Goal: Browse casually: Explore the website without a specific task or goal

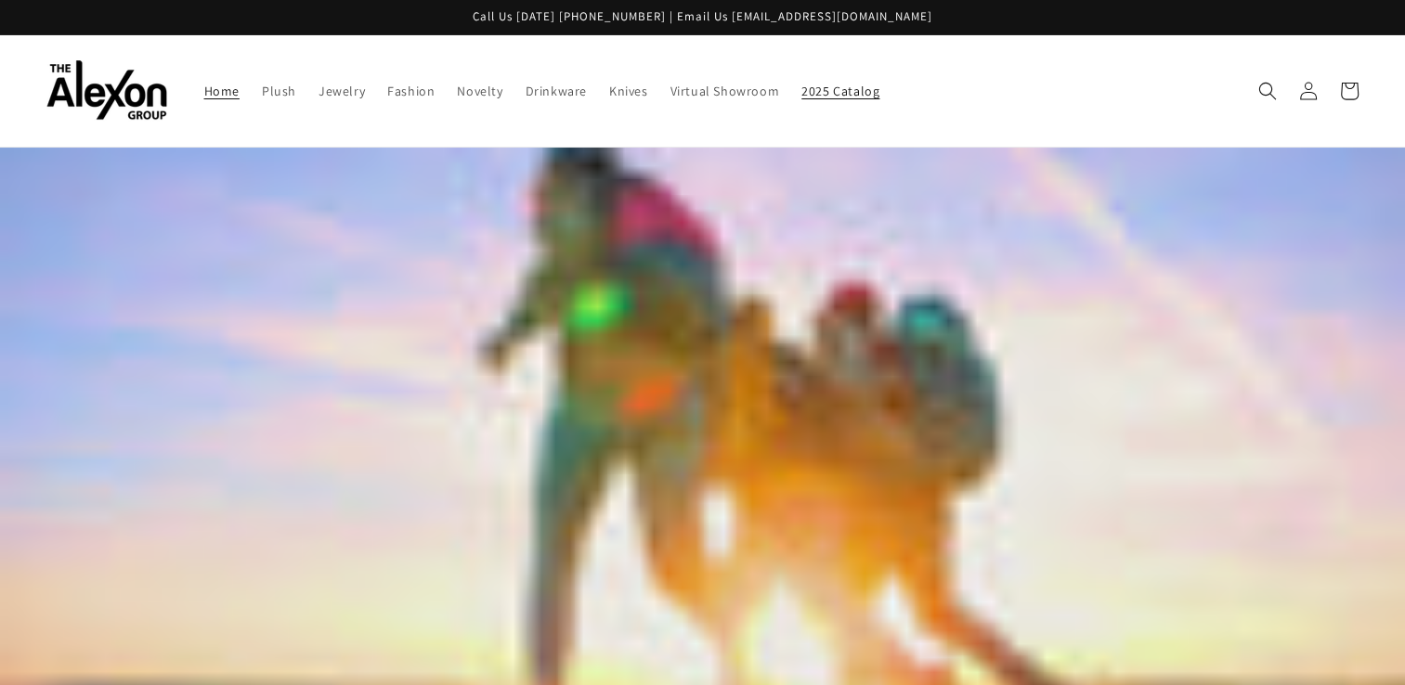
click at [801, 85] on span "2025 Catalog" at bounding box center [840, 91] width 78 height 17
click at [319, 83] on span "Jewelry" at bounding box center [342, 91] width 46 height 17
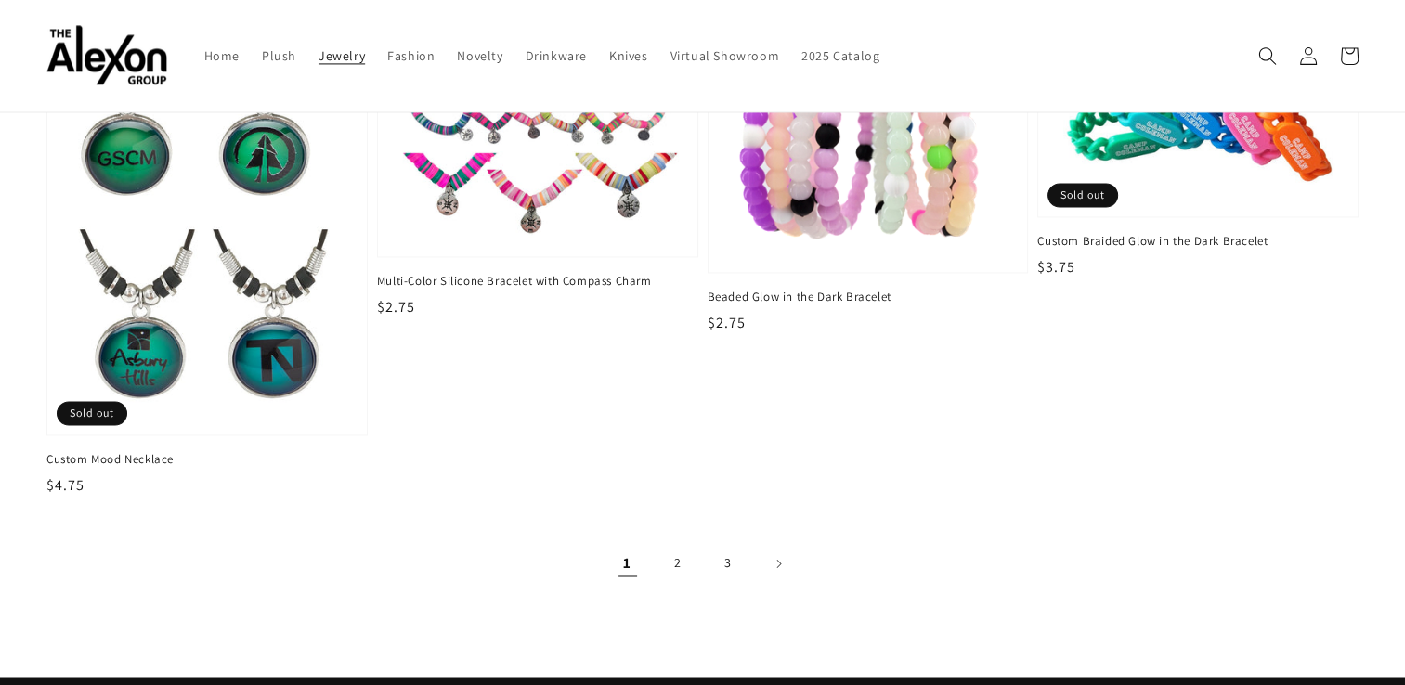
scroll to position [2853, 0]
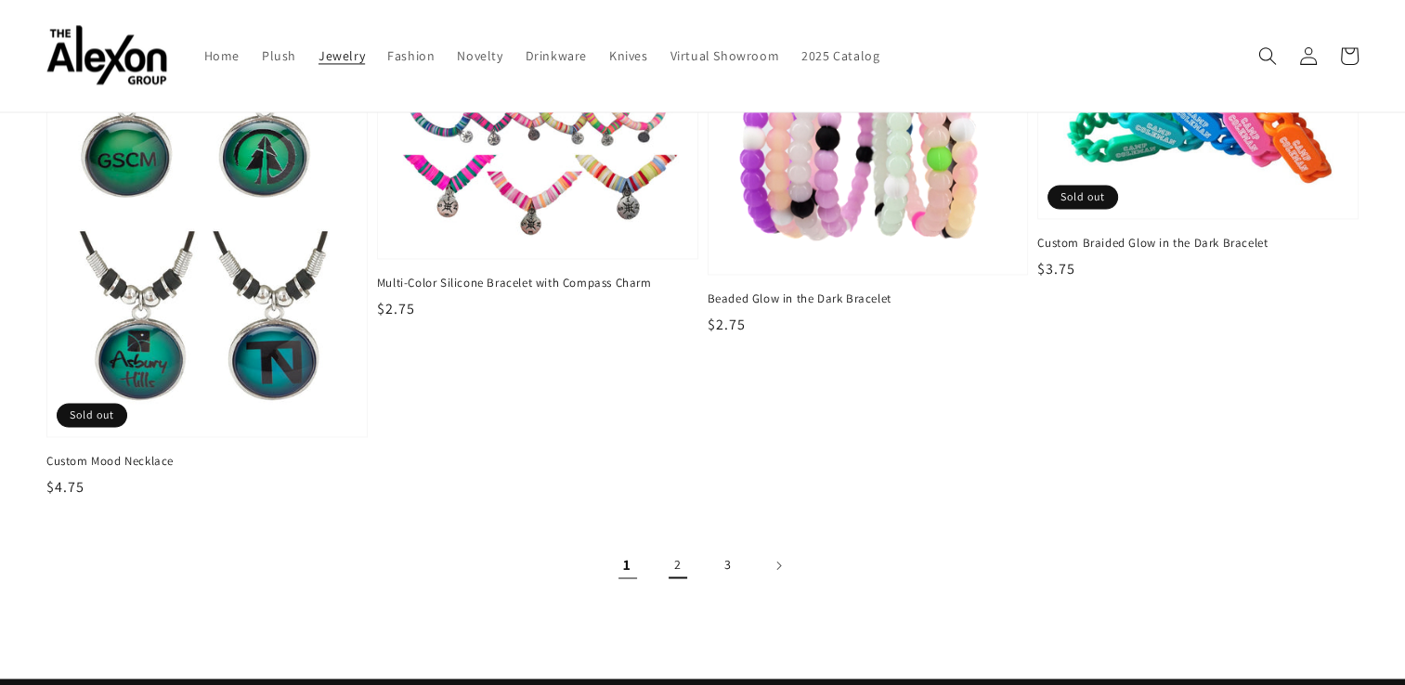
click at [669, 545] on link "2" at bounding box center [678, 565] width 41 height 41
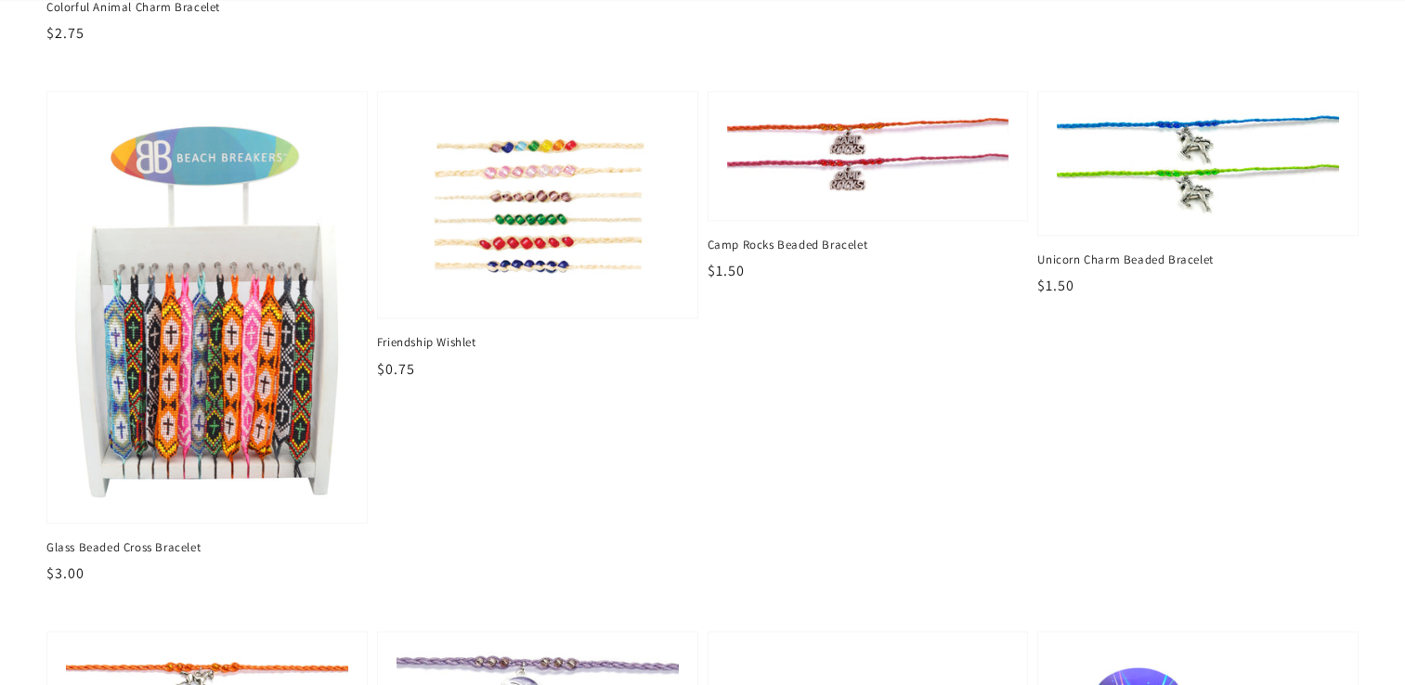
scroll to position [2192, 0]
click at [461, 302] on link "Friendship Wishlet Friendship Wishlet Regular price $0.75 Regular price Sale pr…" at bounding box center [537, 236] width 321 height 290
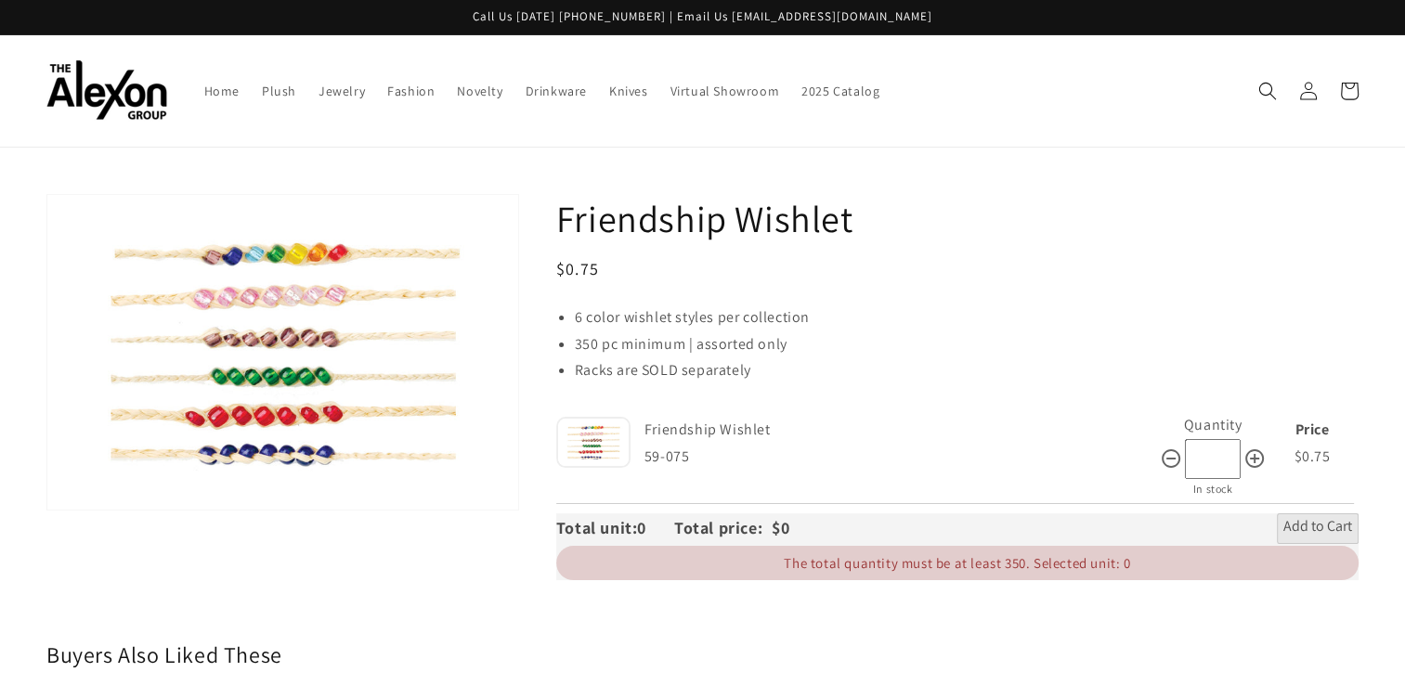
click at [353, 546] on div "Skip to product information Open media 1 in gallery view 1 / of 1" at bounding box center [282, 394] width 473 height 400
click at [1248, 448] on icon at bounding box center [1255, 459] width 22 height 22
click at [1174, 448] on icon at bounding box center [1171, 459] width 22 height 22
click at [1248, 448] on icon at bounding box center [1255, 459] width 22 height 22
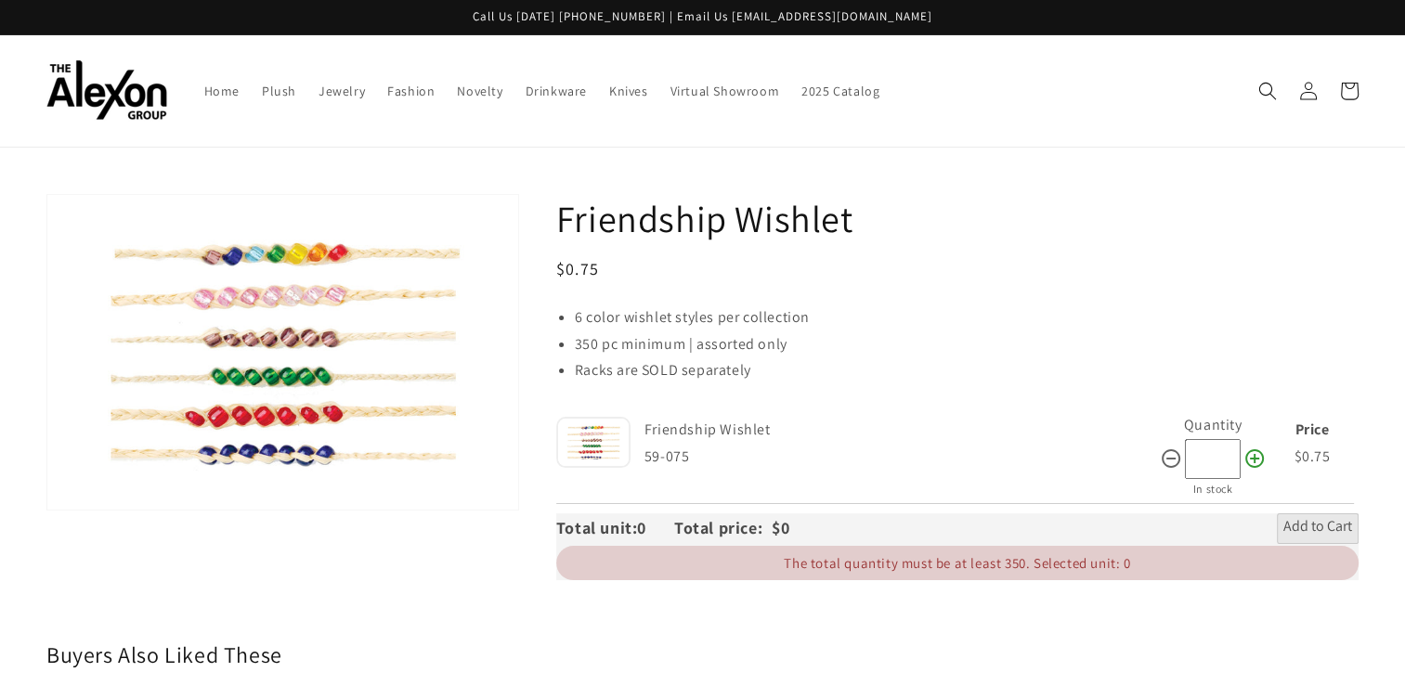
type input "***"
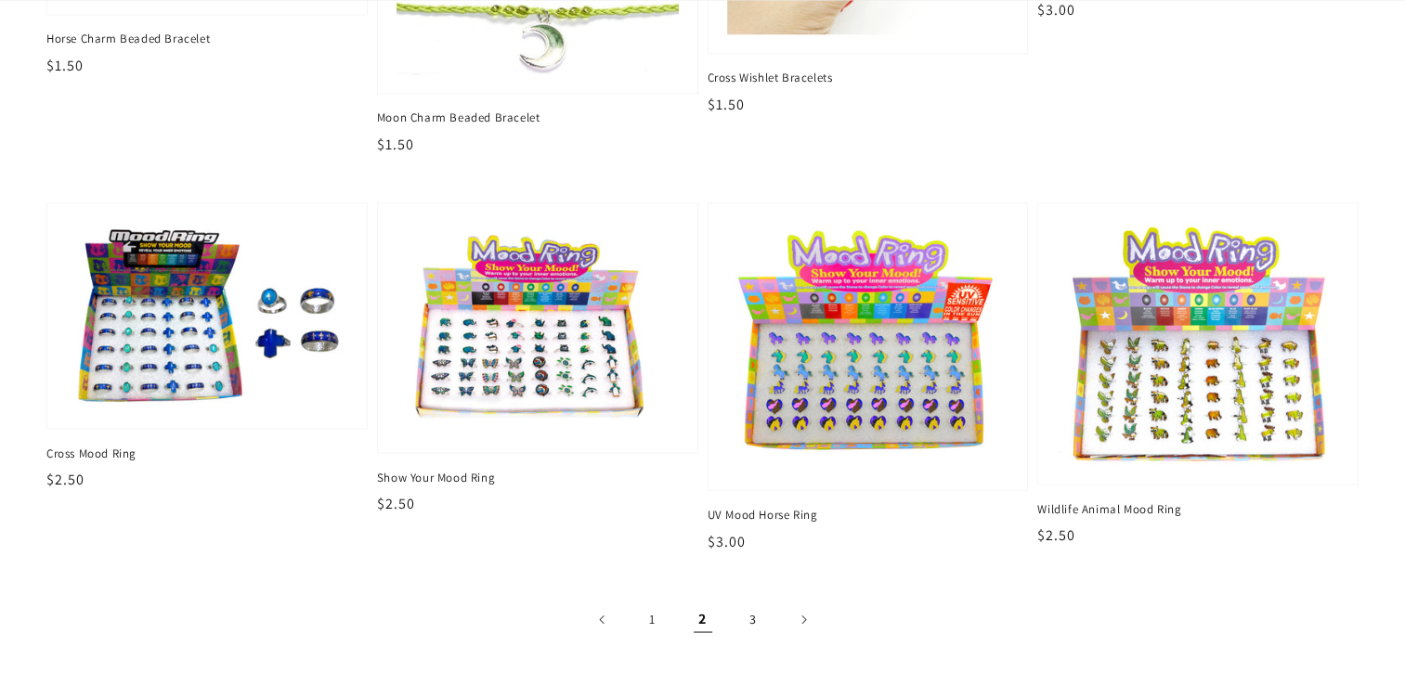
scroll to position [3094, 0]
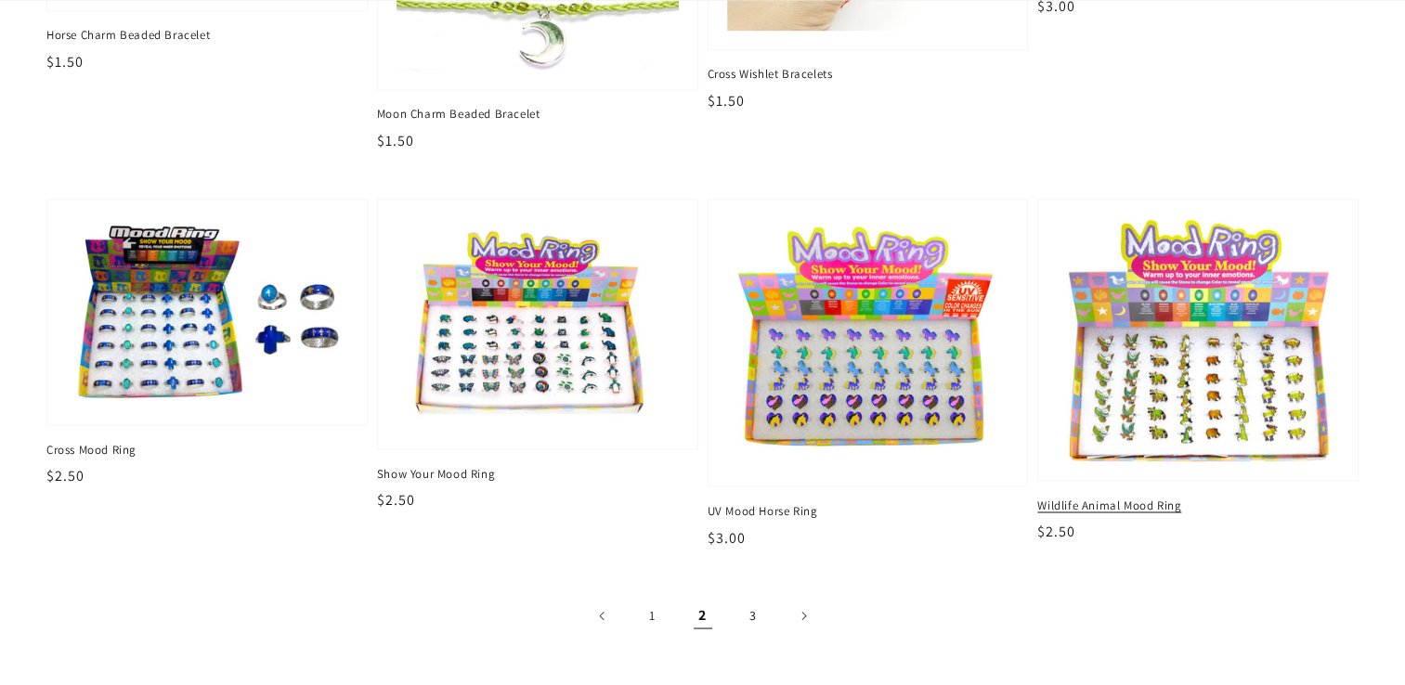
click at [1174, 410] on img at bounding box center [1198, 341] width 291 height 252
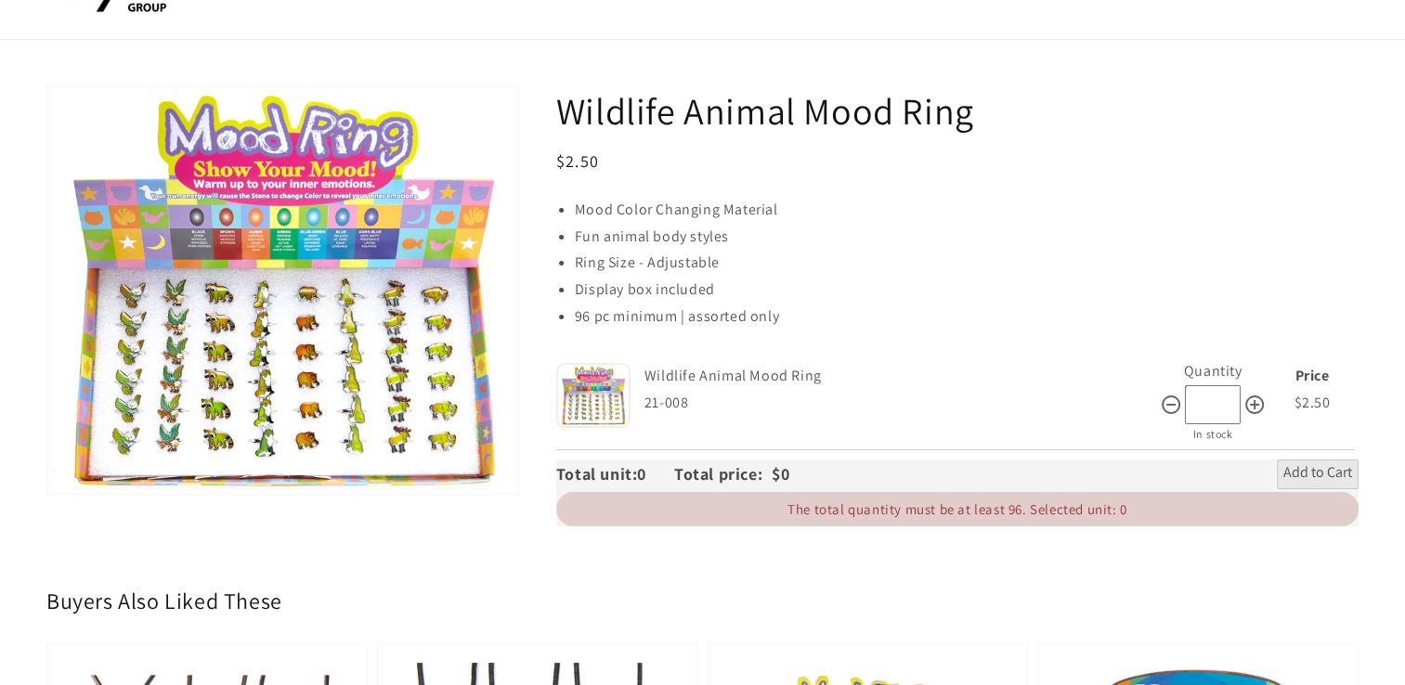
scroll to position [108, 0]
click at [1260, 394] on icon at bounding box center [1255, 405] width 22 height 22
click at [1156, 390] on div "21-008" at bounding box center [902, 403] width 515 height 27
click at [1163, 396] on icon at bounding box center [1171, 405] width 19 height 19
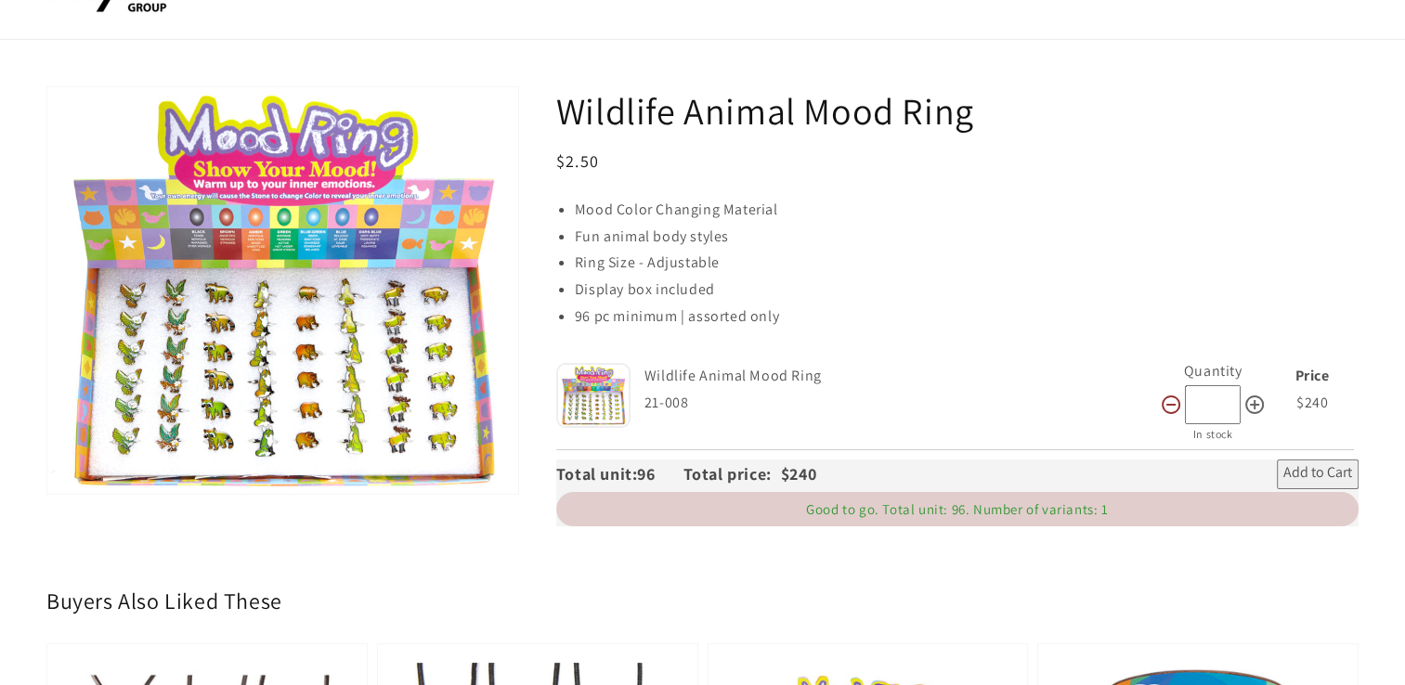
click at [1163, 396] on icon at bounding box center [1171, 405] width 19 height 19
click at [1248, 394] on icon at bounding box center [1255, 405] width 22 height 22
type input "**"
click at [8, 264] on section "Skip to product information Open media 1 in gallery view 1 / of 1 Wildlife Anim…" at bounding box center [702, 313] width 1405 height 454
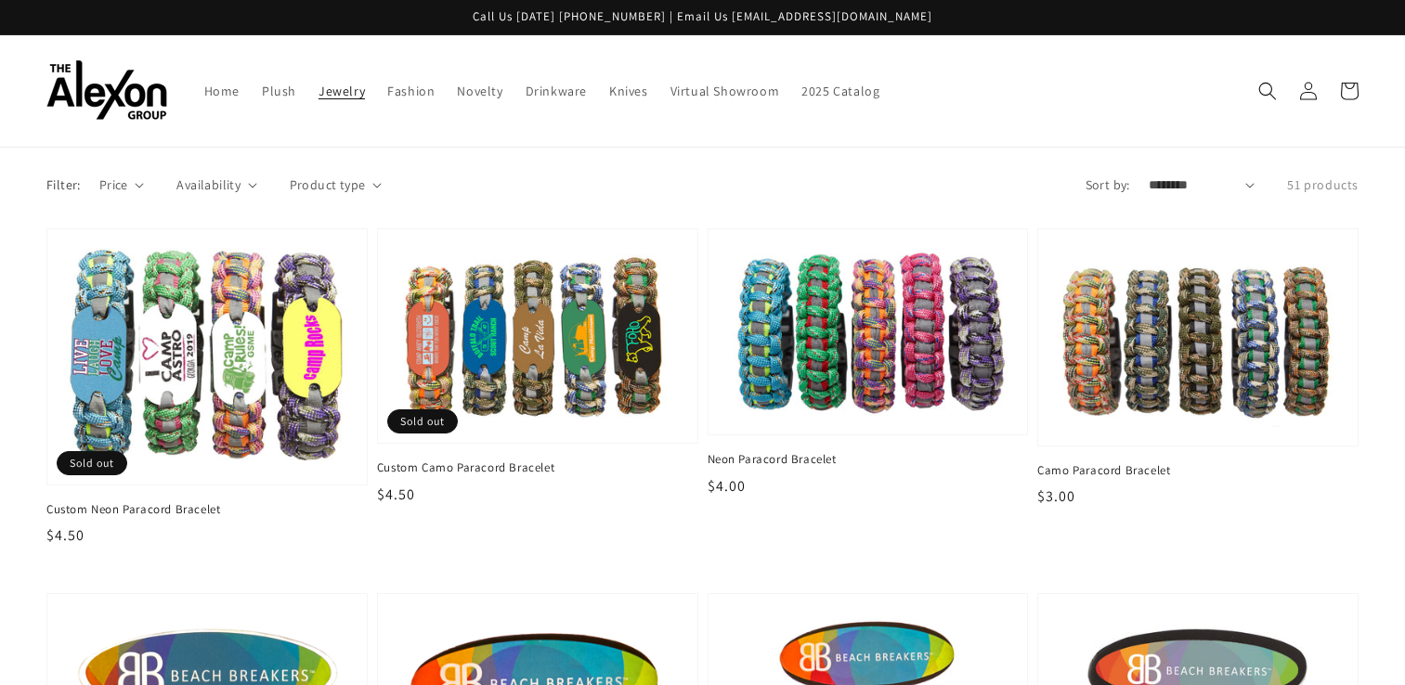
scroll to position [3094, 0]
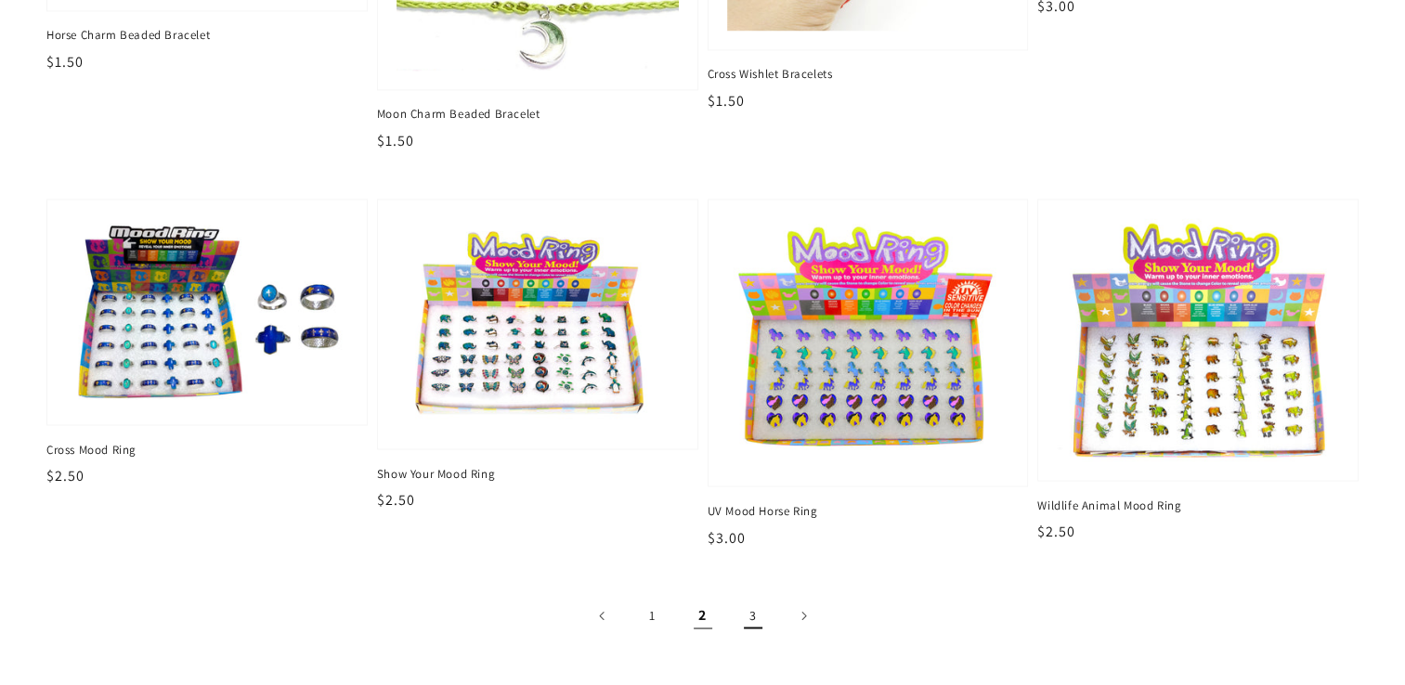
click at [752, 608] on link "3" at bounding box center [753, 615] width 41 height 41
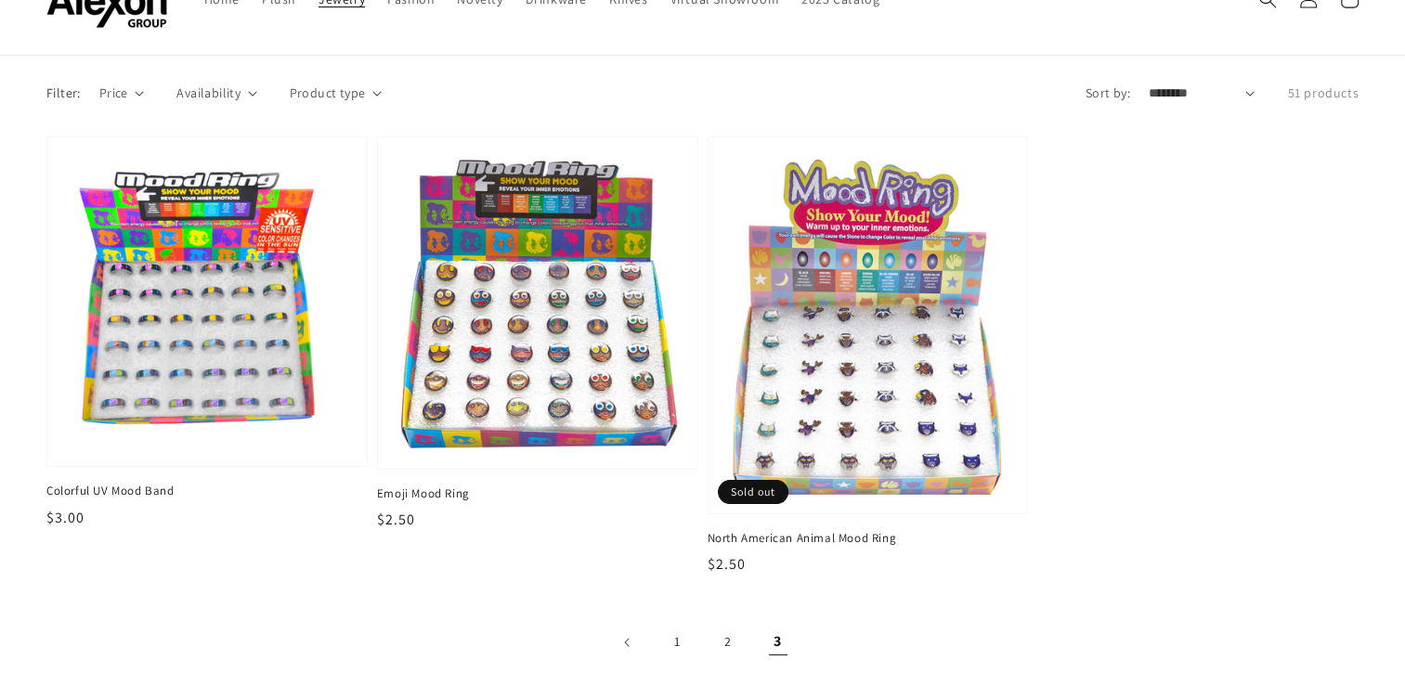
scroll to position [93, 0]
click at [716, 626] on link "2" at bounding box center [728, 641] width 41 height 41
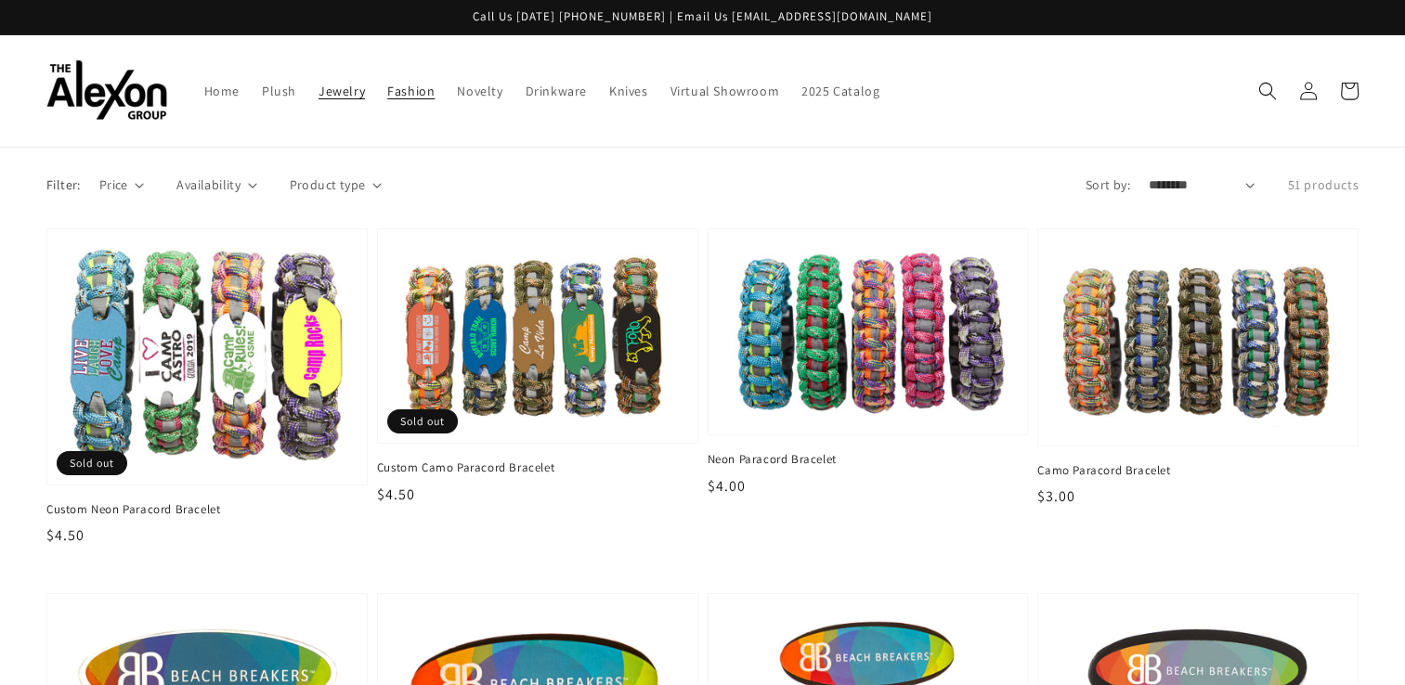
click at [387, 83] on span "Fashion" at bounding box center [410, 91] width 47 height 17
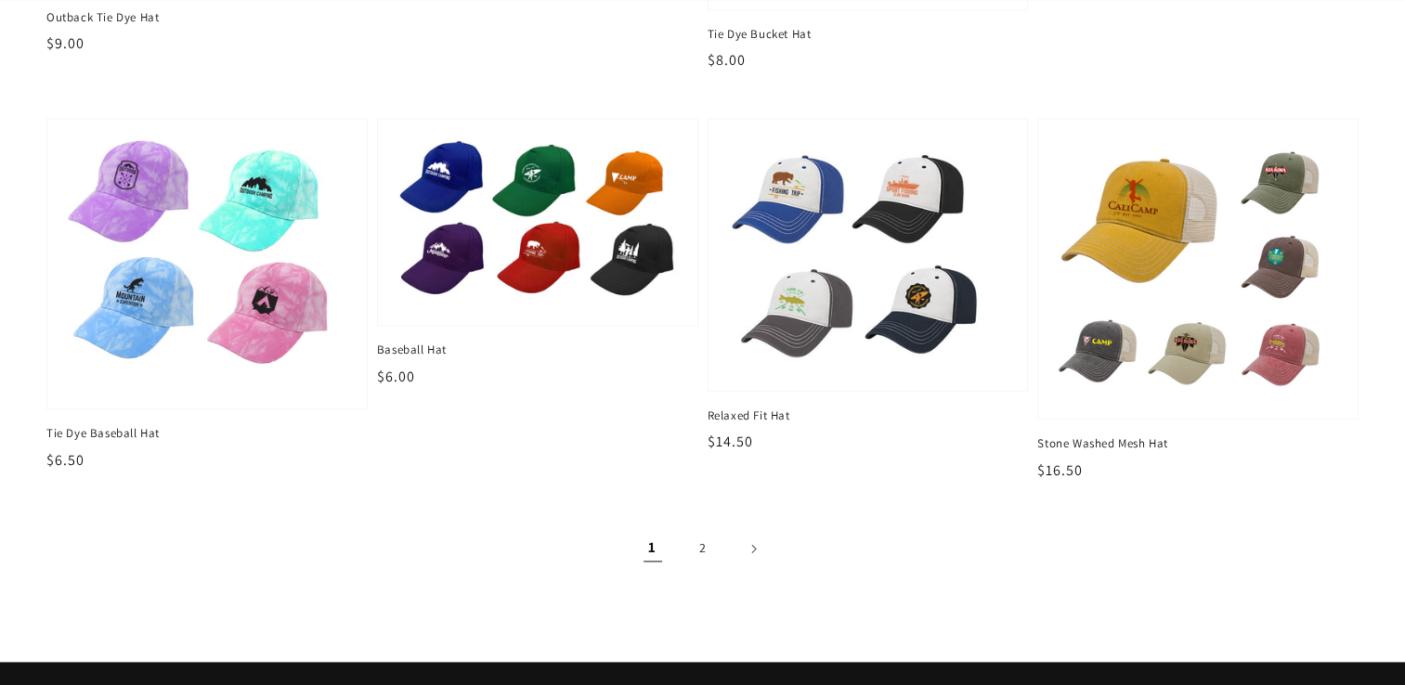
scroll to position [2259, 0]
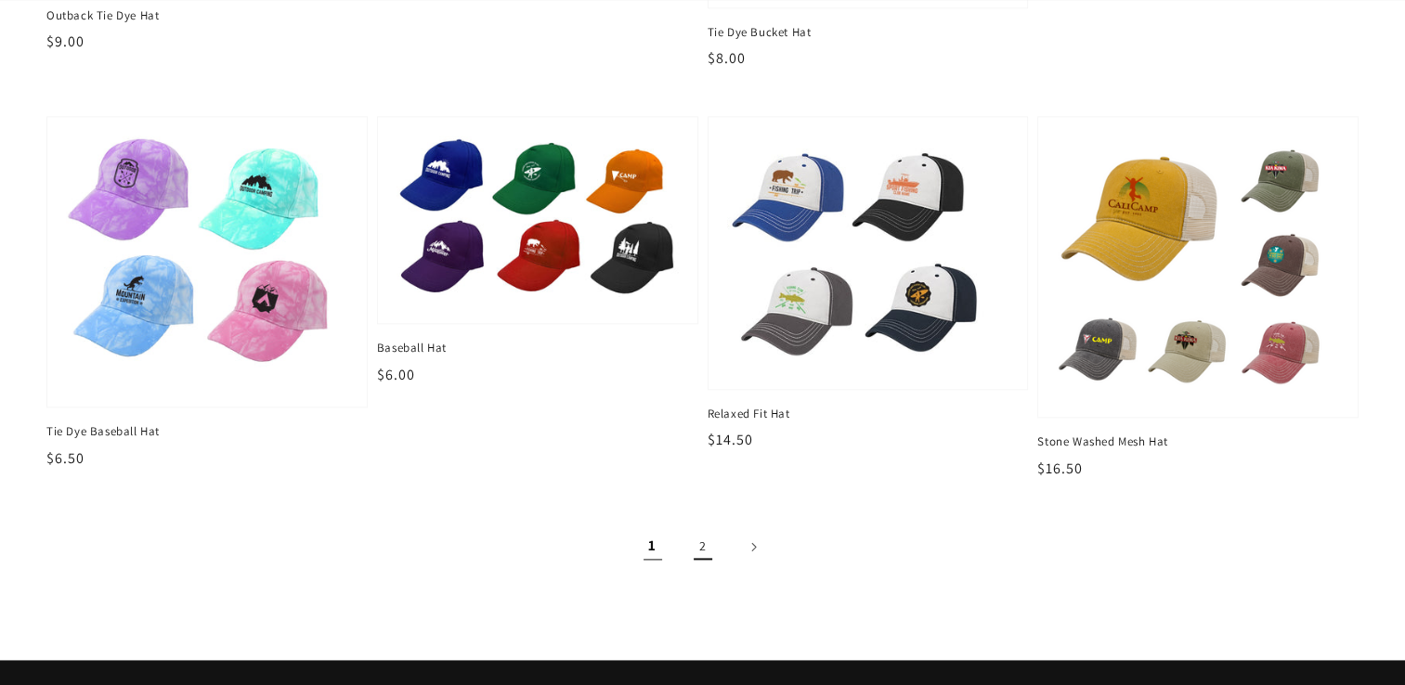
click at [688, 527] on link "2" at bounding box center [703, 547] width 41 height 41
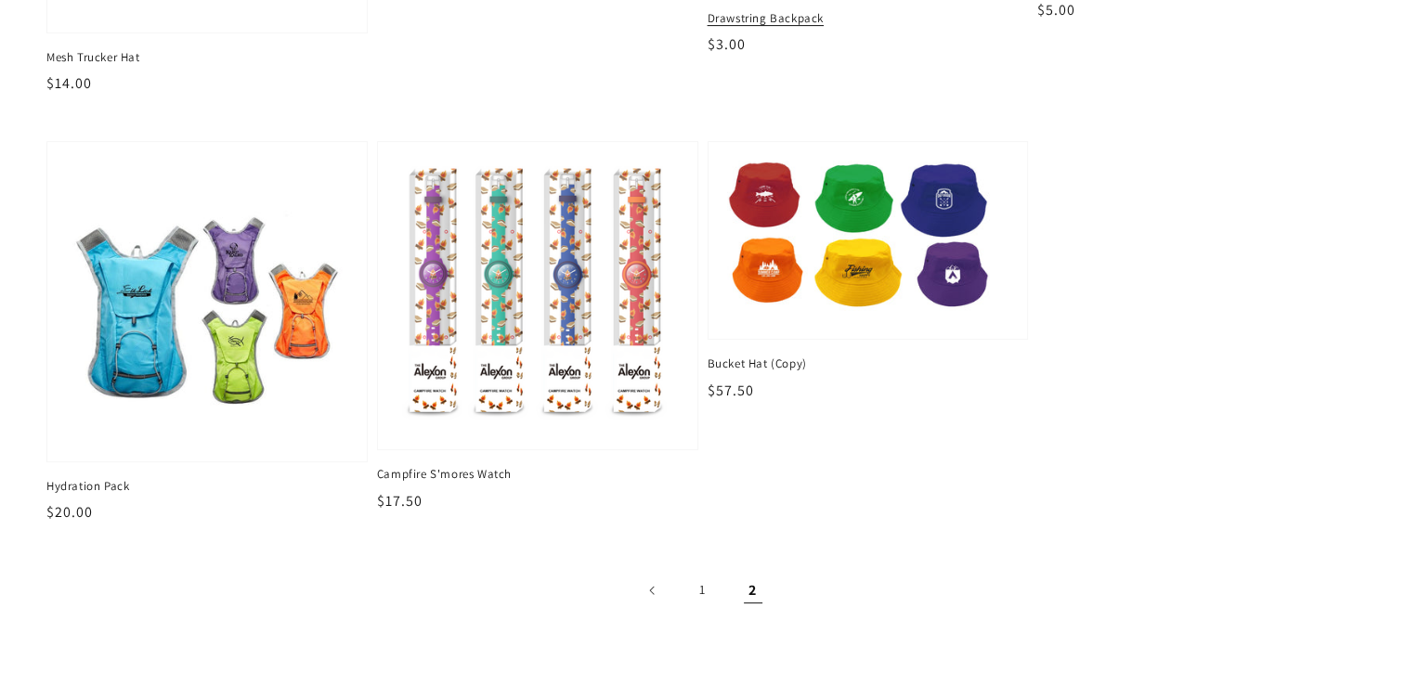
scroll to position [579, 0]
click at [713, 577] on link "1" at bounding box center [703, 589] width 41 height 41
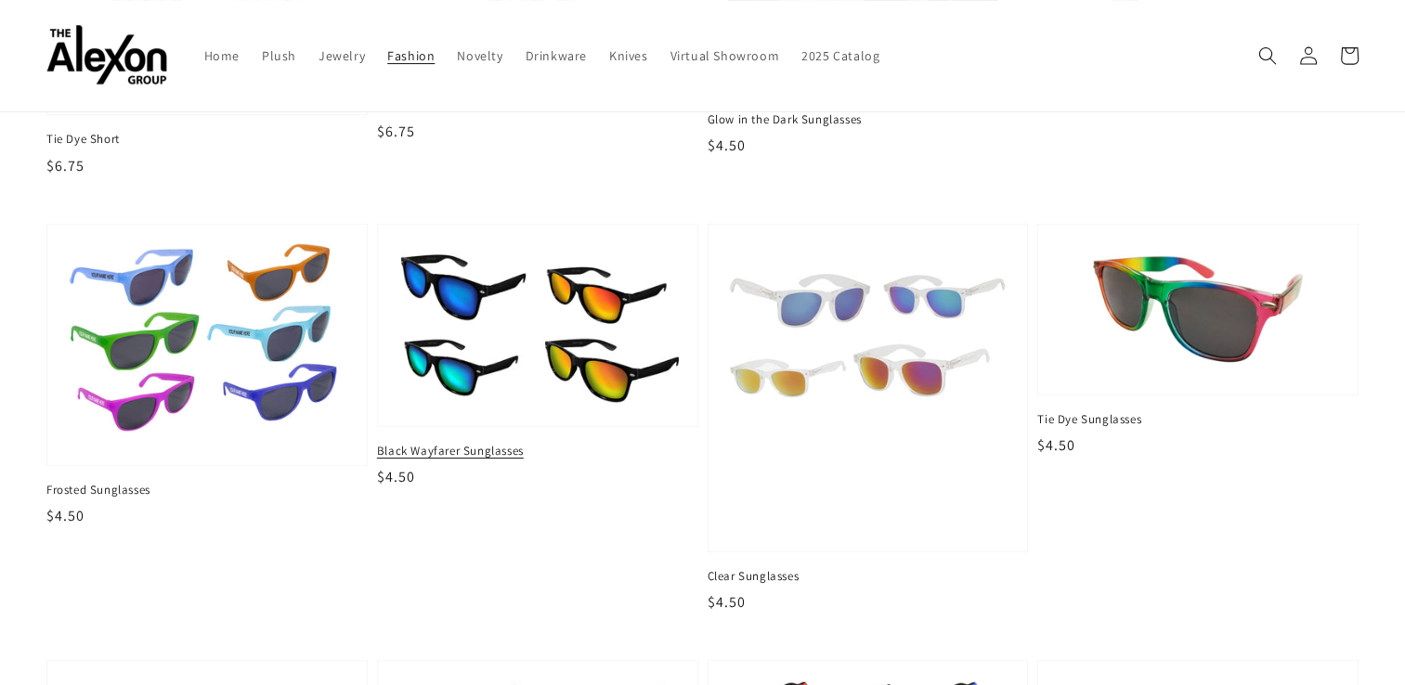
scroll to position [457, 0]
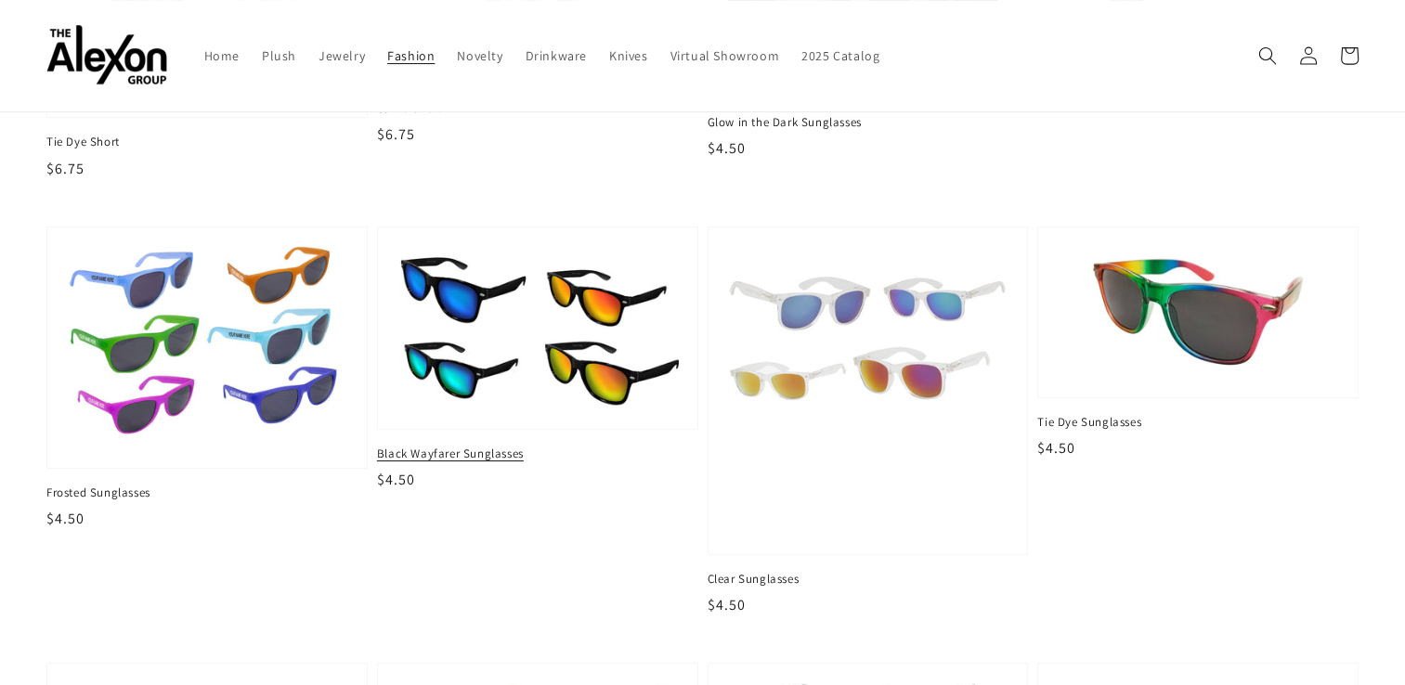
click at [473, 446] on span "Black Wayfarer Sunglasses" at bounding box center [537, 454] width 321 height 17
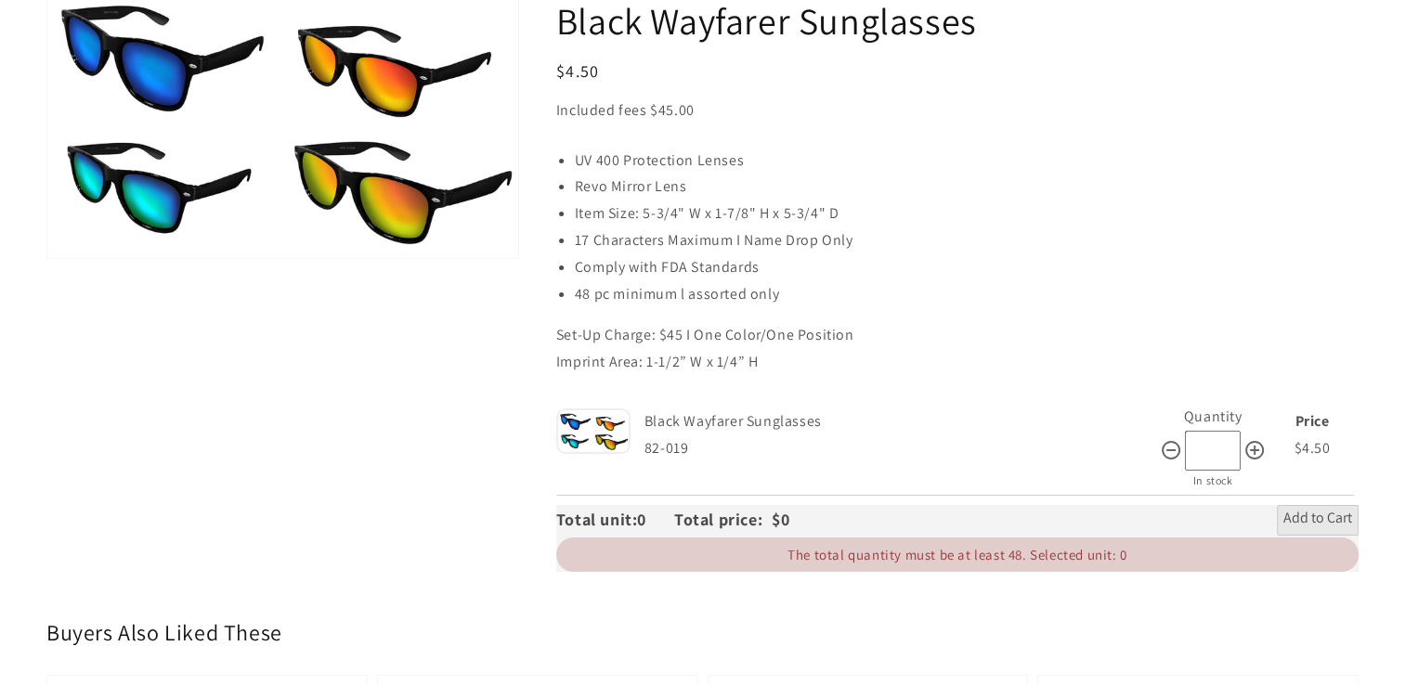
scroll to position [214, 0]
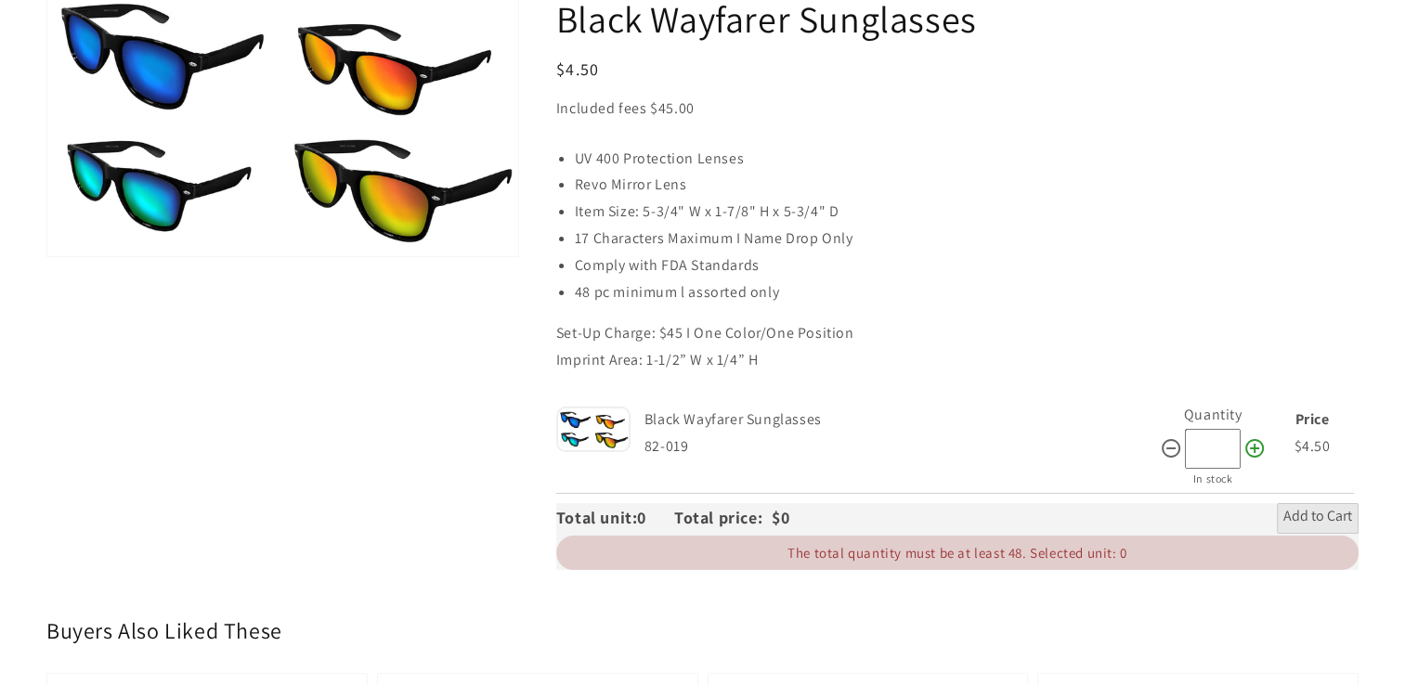
click at [1257, 439] on icon at bounding box center [1254, 448] width 19 height 19
click at [1252, 437] on icon at bounding box center [1255, 448] width 22 height 22
click at [1166, 437] on icon at bounding box center [1171, 448] width 22 height 22
type input "**"
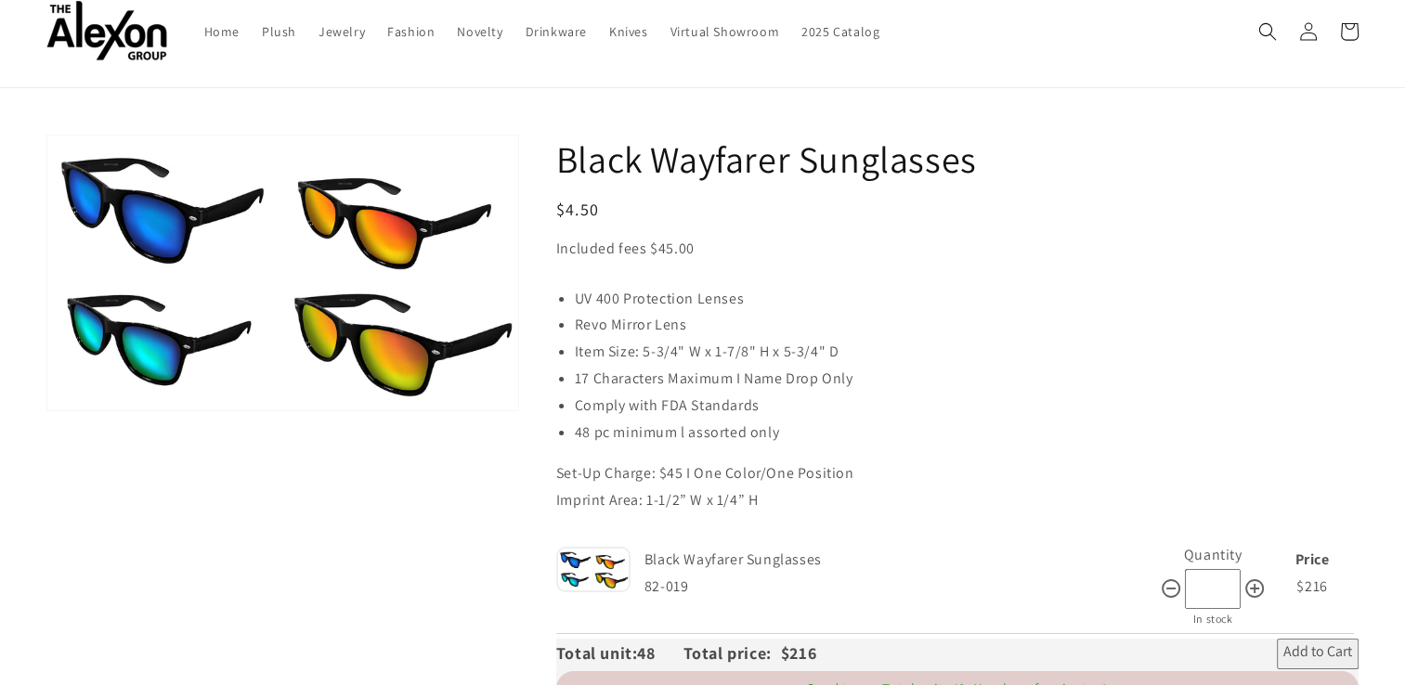
scroll to position [59, 0]
drag, startPoint x: 554, startPoint y: 140, endPoint x: 975, endPoint y: 139, distance: 421.6
click at [975, 139] on div "Black Wayfarer Sunglasses Regular price $4.50 Regular price Sale price $4.50 Un…" at bounding box center [939, 430] width 840 height 590
copy h1 "Black Wayfarer Sunglasses"
click at [387, 24] on span "Fashion" at bounding box center [410, 31] width 47 height 17
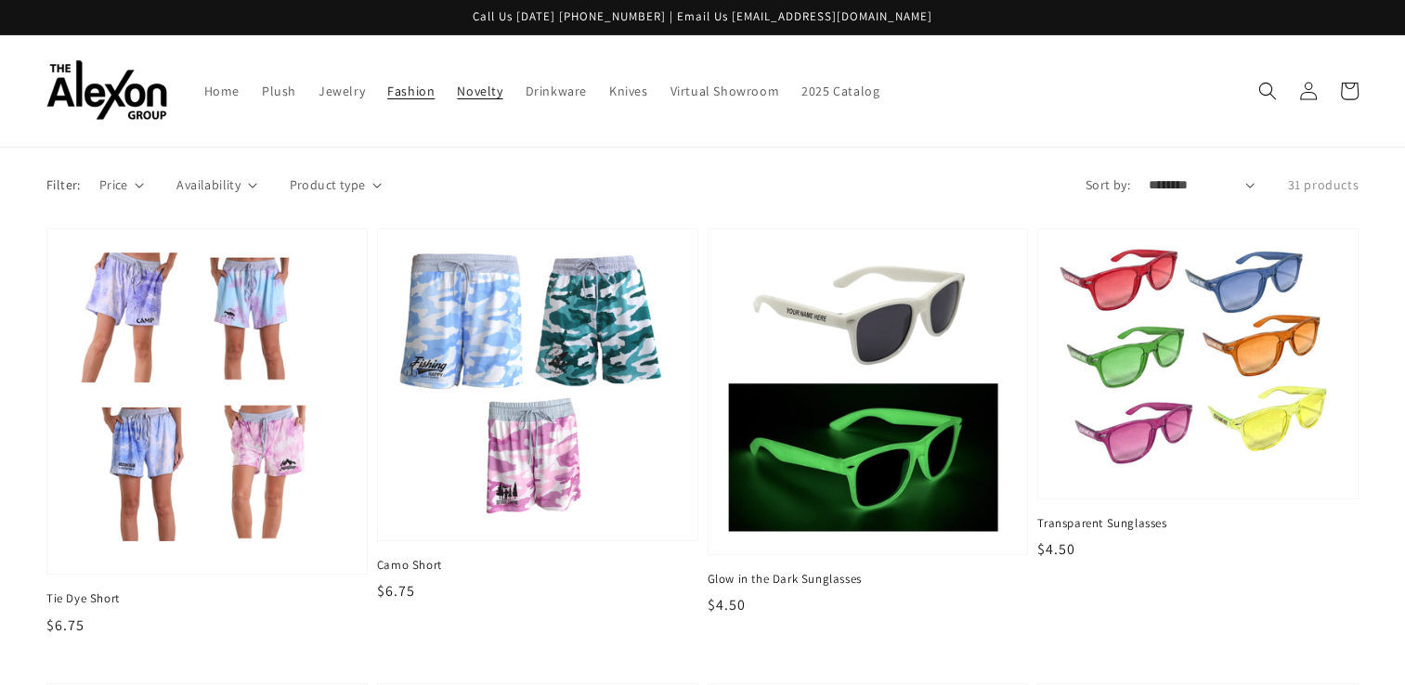
click at [457, 83] on span "Novelty" at bounding box center [480, 91] width 46 height 17
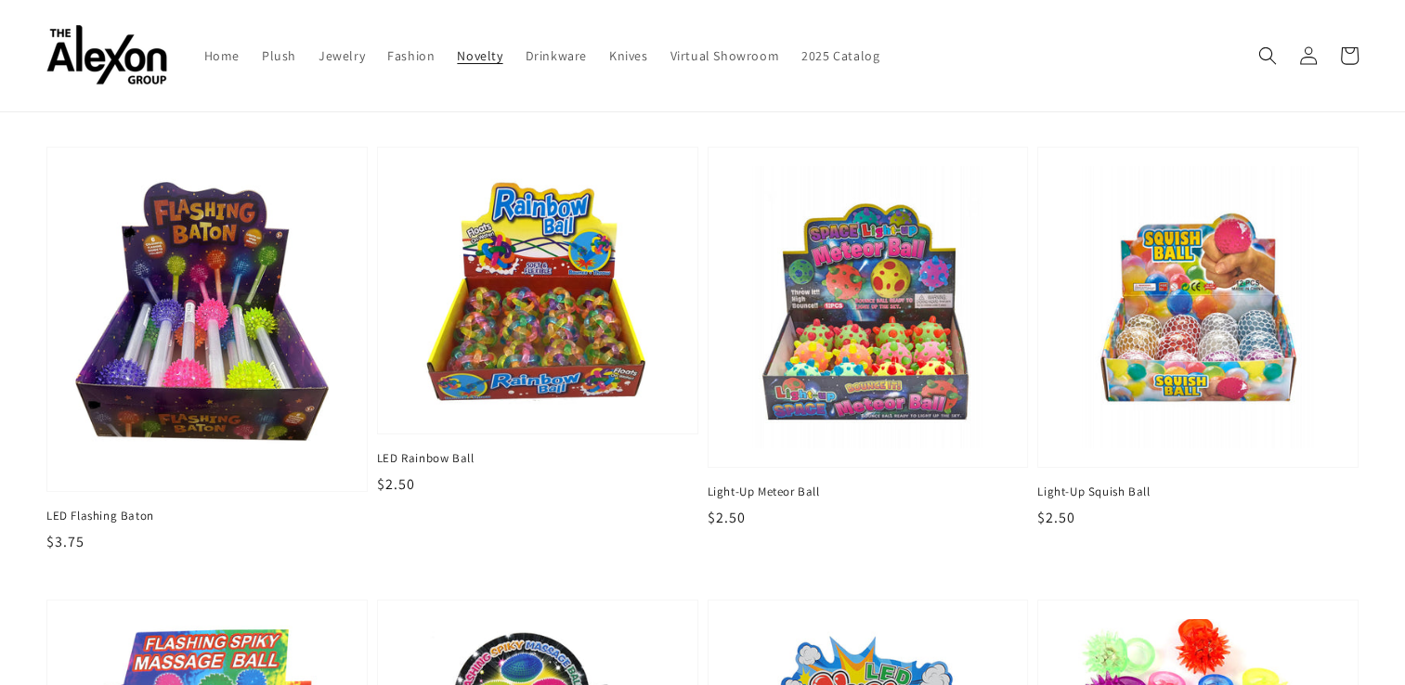
scroll to position [82, 0]
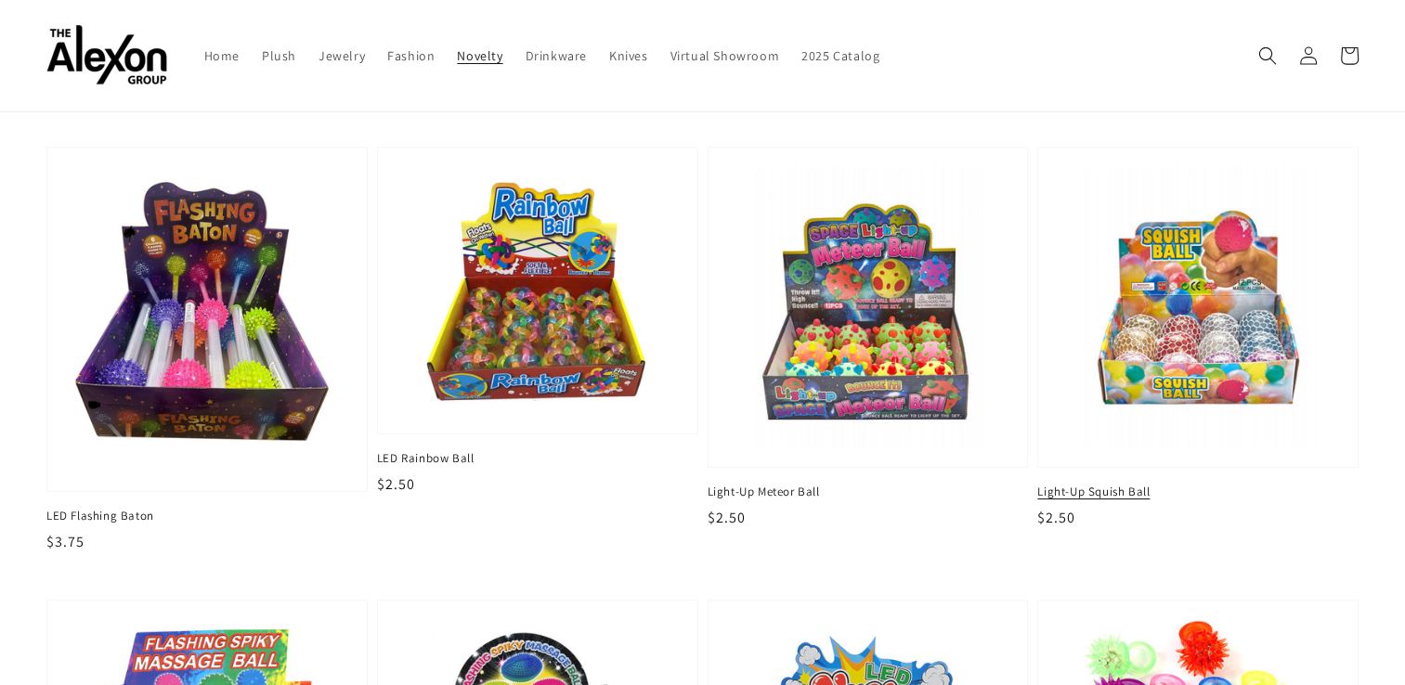
click at [1126, 340] on img at bounding box center [1198, 307] width 291 height 291
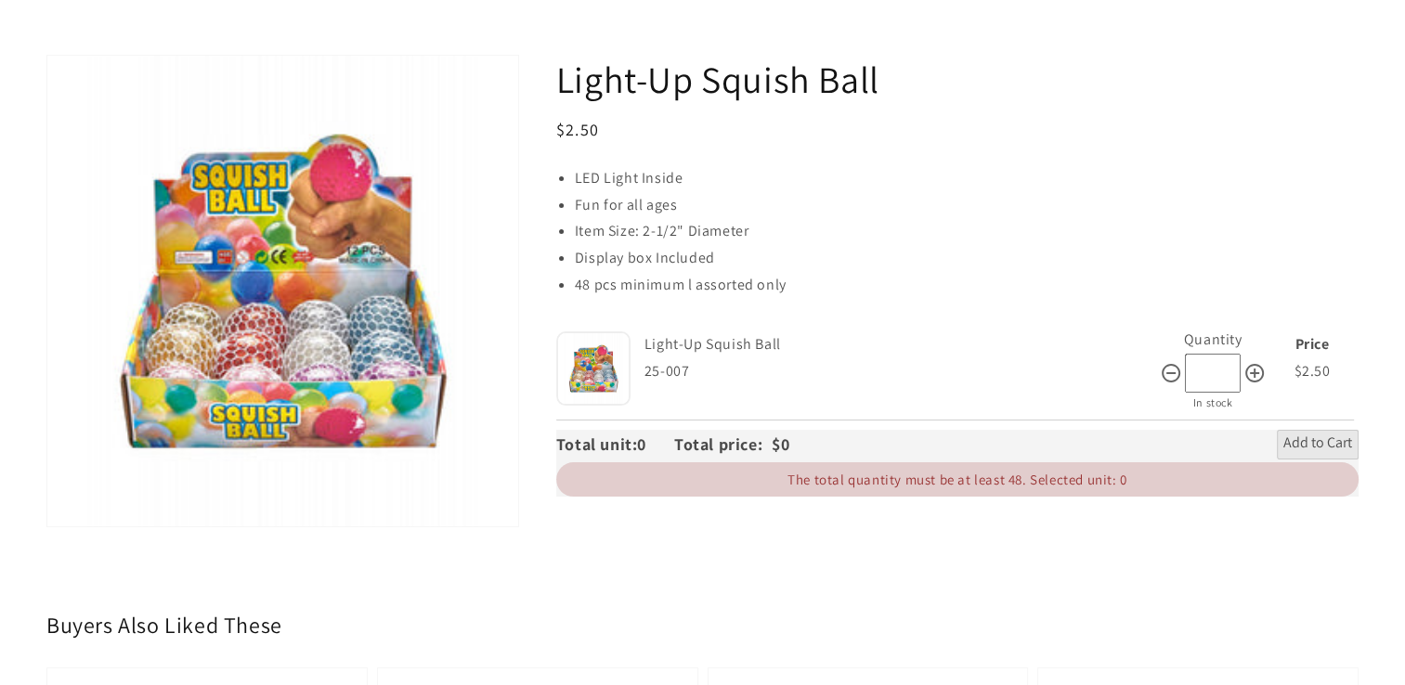
scroll to position [85, 0]
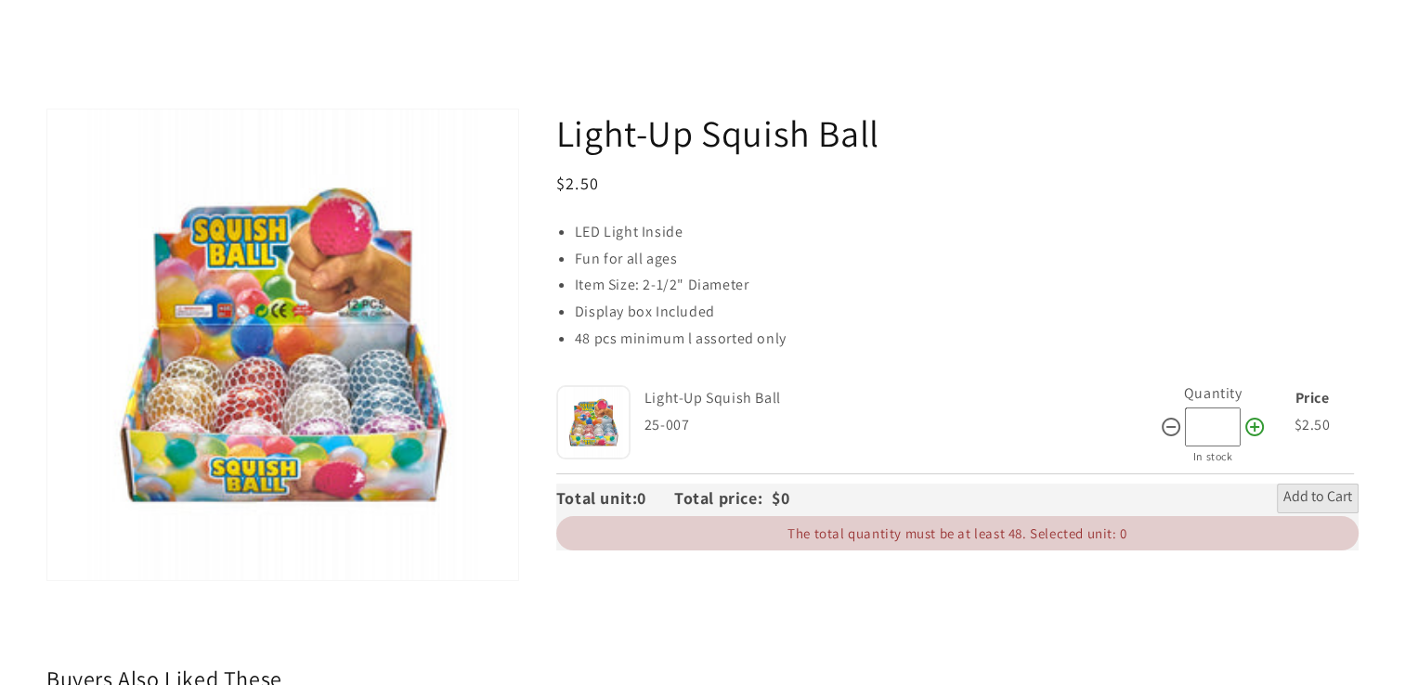
click at [1256, 416] on icon at bounding box center [1255, 427] width 22 height 22
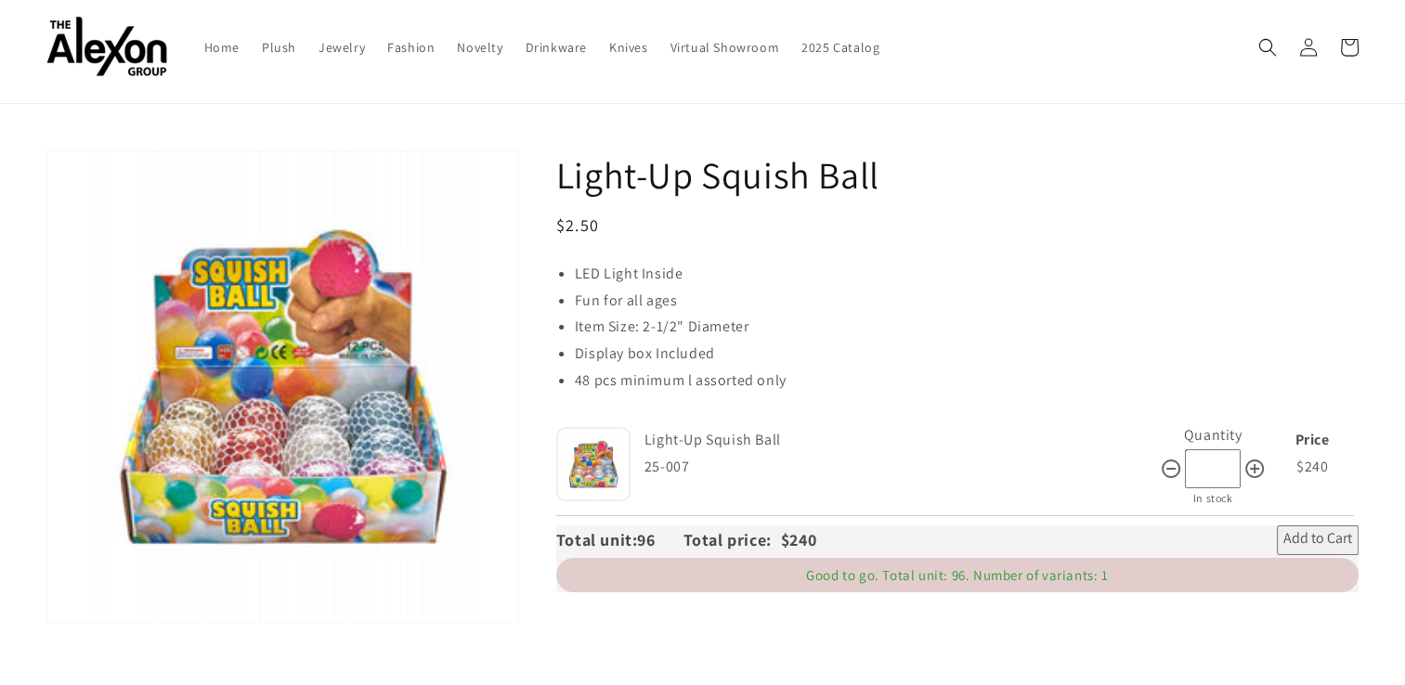
scroll to position [45, 0]
click at [1254, 457] on icon at bounding box center [1255, 468] width 22 height 22
type input "***"
click at [0, 476] on html "Skip to content Call Us [DATE] [PHONE_NUMBER] | Email Us [EMAIL_ADDRESS][DOMAIN…" at bounding box center [702, 297] width 1405 height 685
click at [457, 39] on span "Novelty" at bounding box center [480, 46] width 46 height 17
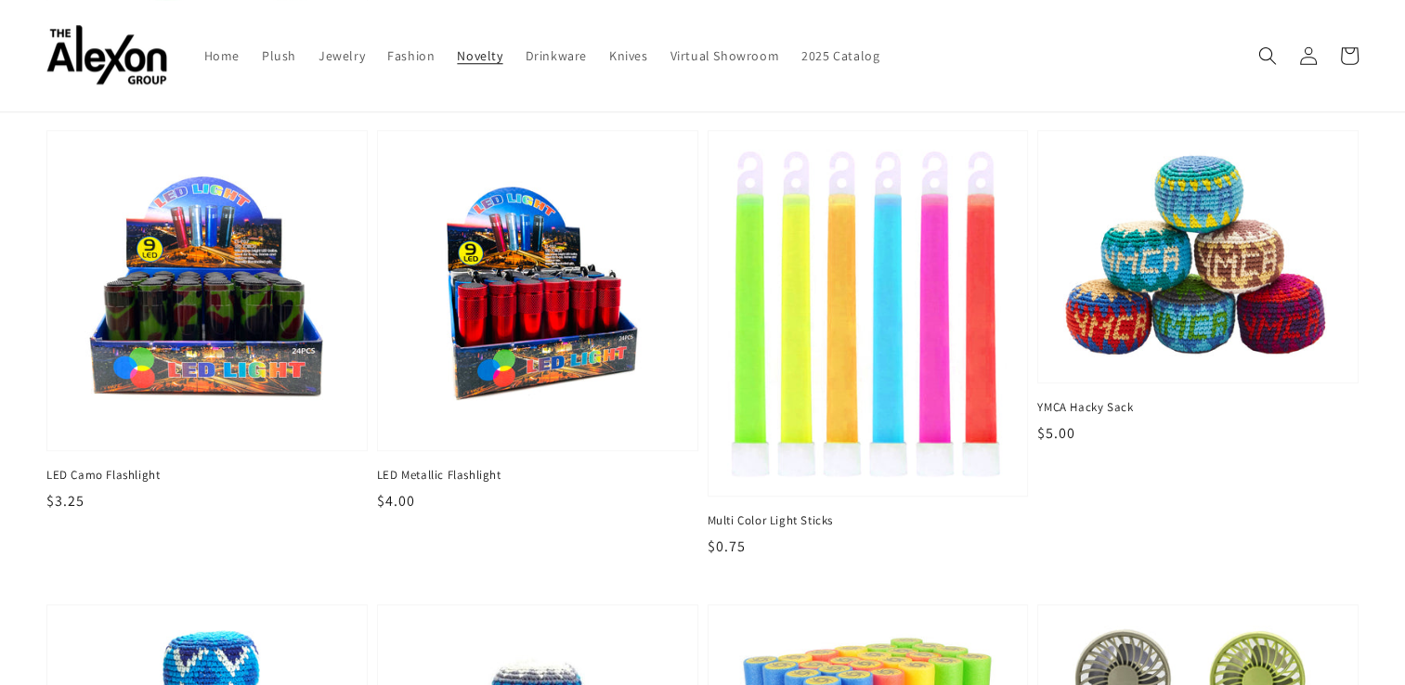
scroll to position [1492, 0]
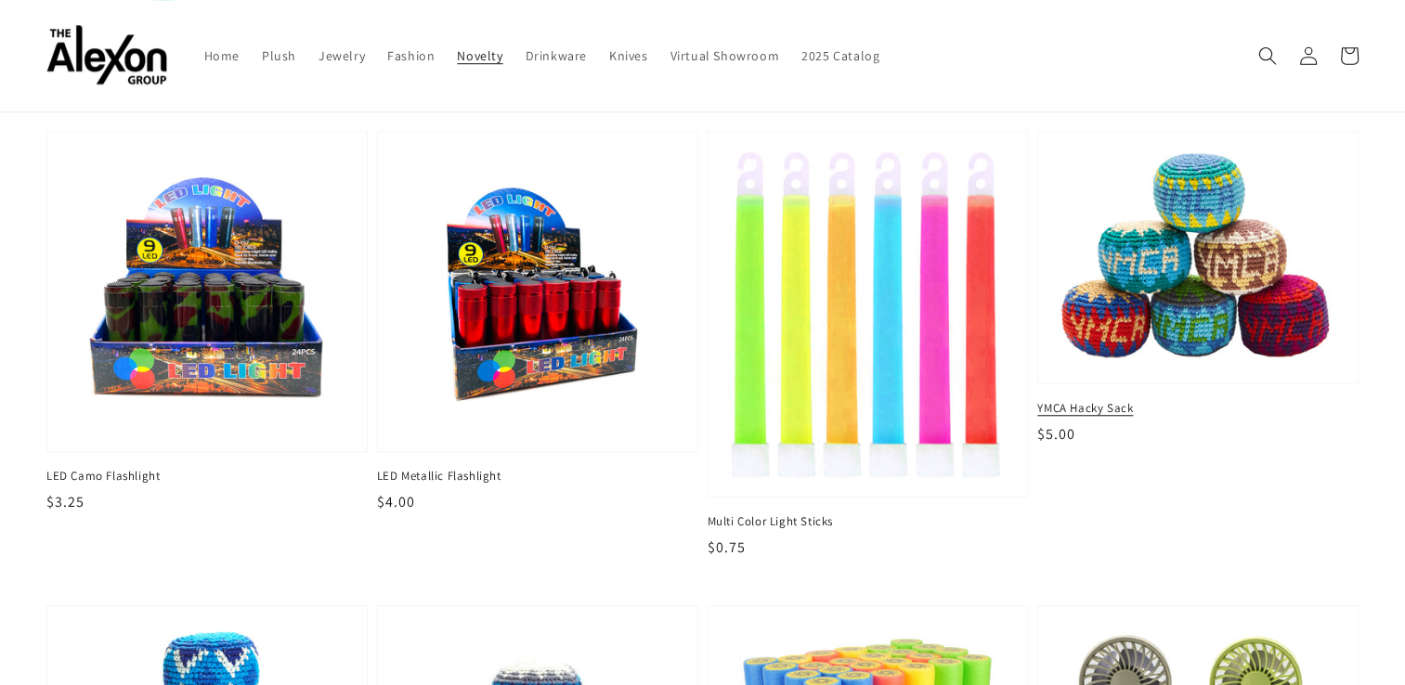
click at [1101, 400] on span "YMCA Hacky Sack" at bounding box center [1197, 408] width 321 height 17
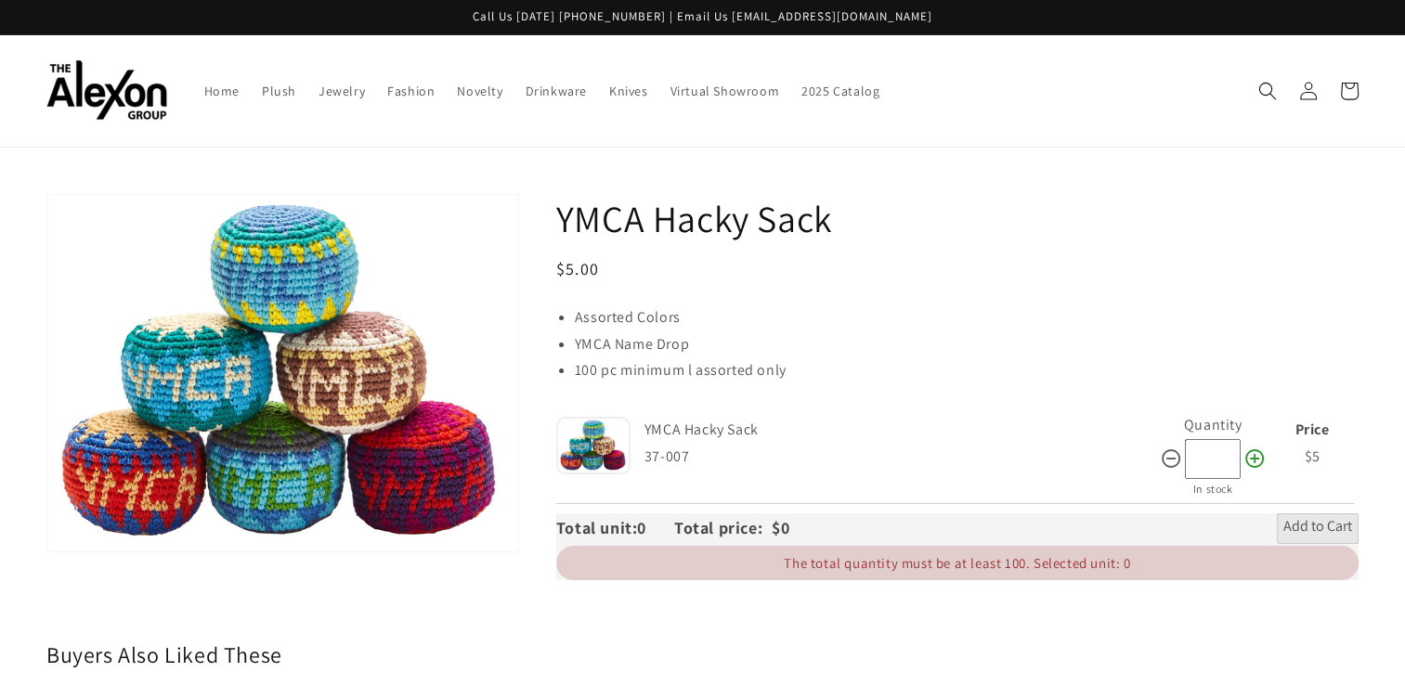
click at [1252, 448] on icon at bounding box center [1255, 459] width 22 height 22
type input "***"
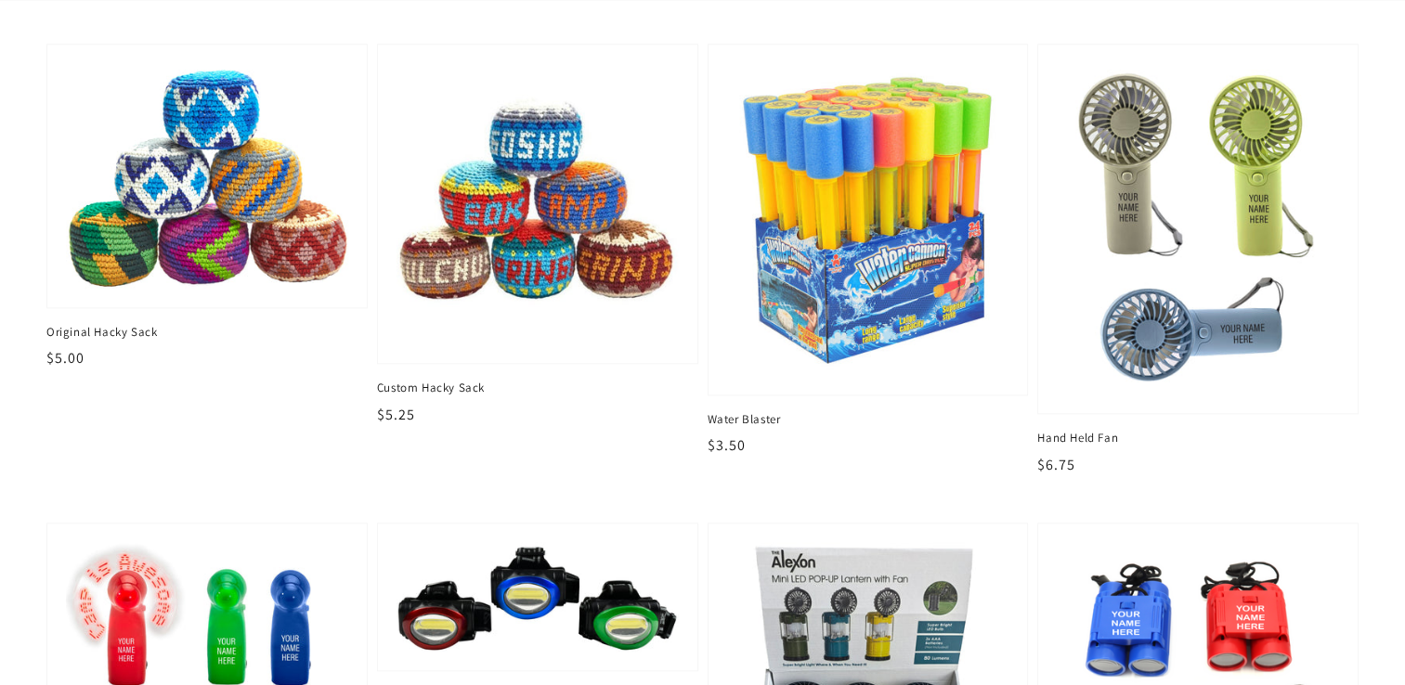
scroll to position [2055, 0]
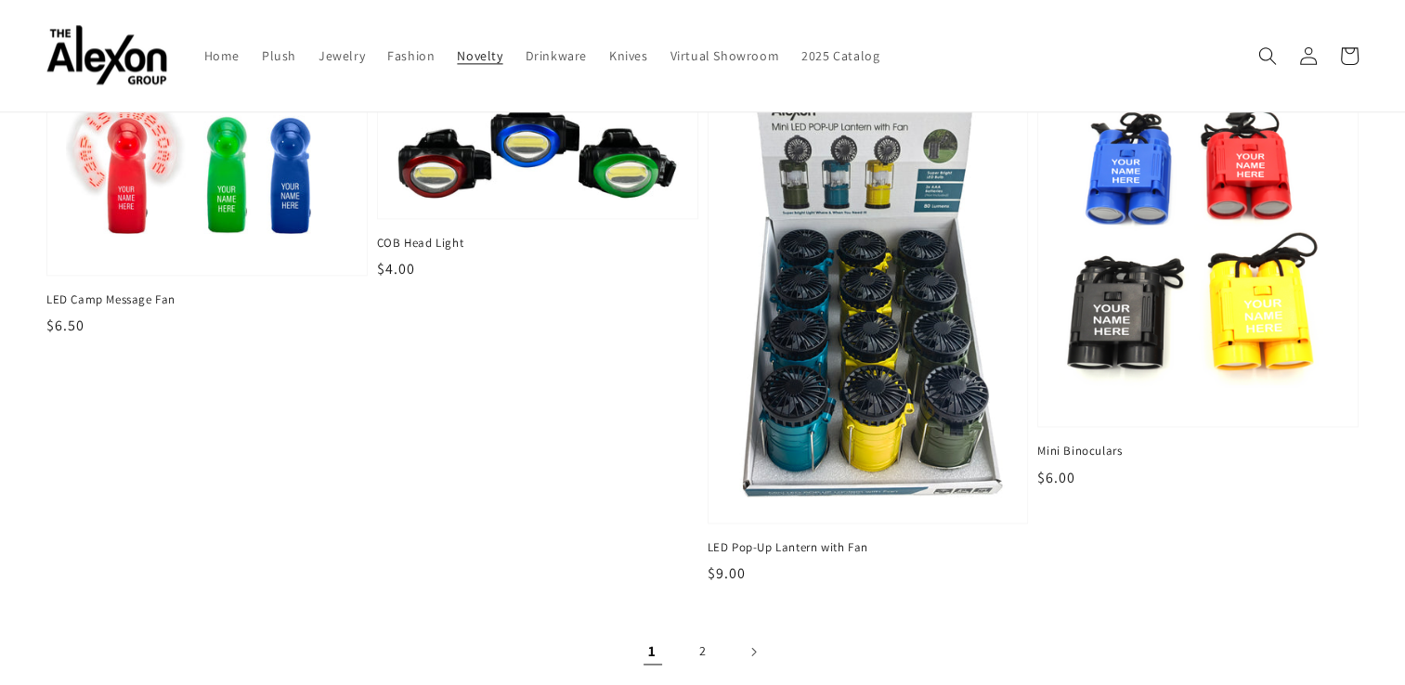
scroll to position [2494, 0]
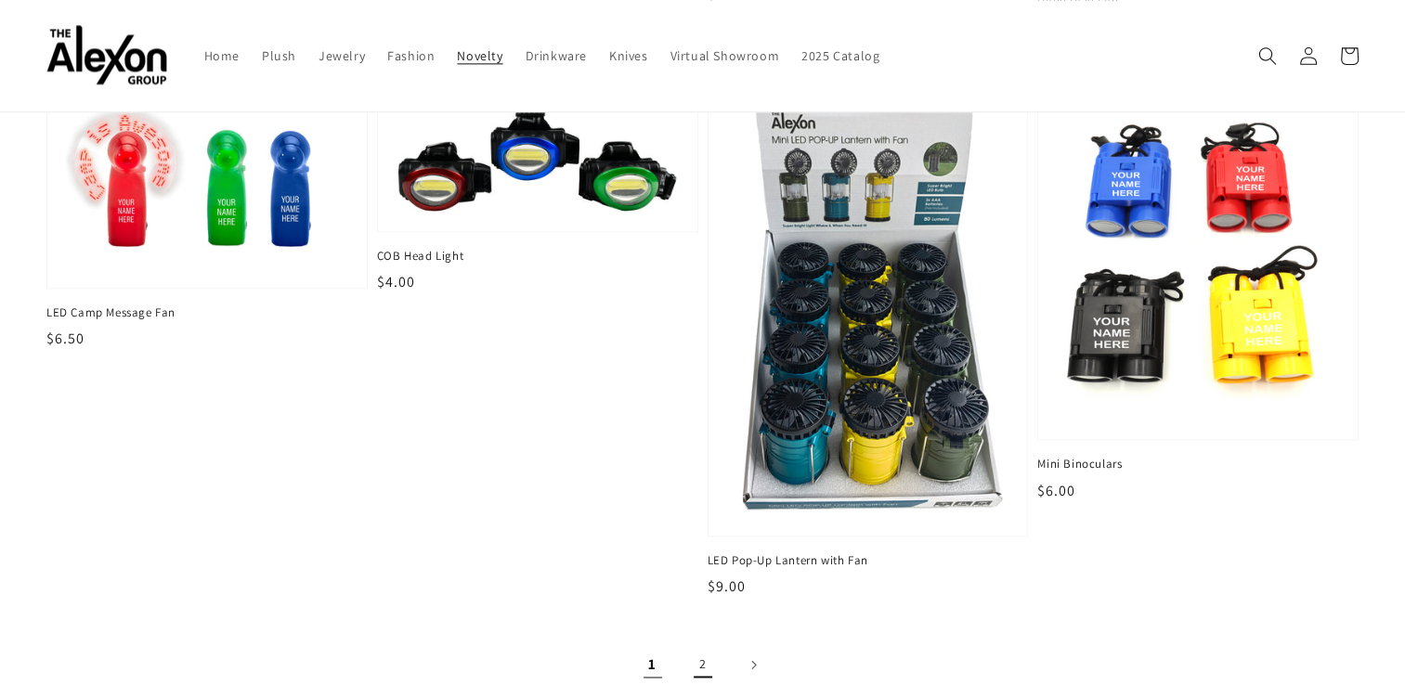
click at [697, 652] on link "2" at bounding box center [703, 665] width 41 height 41
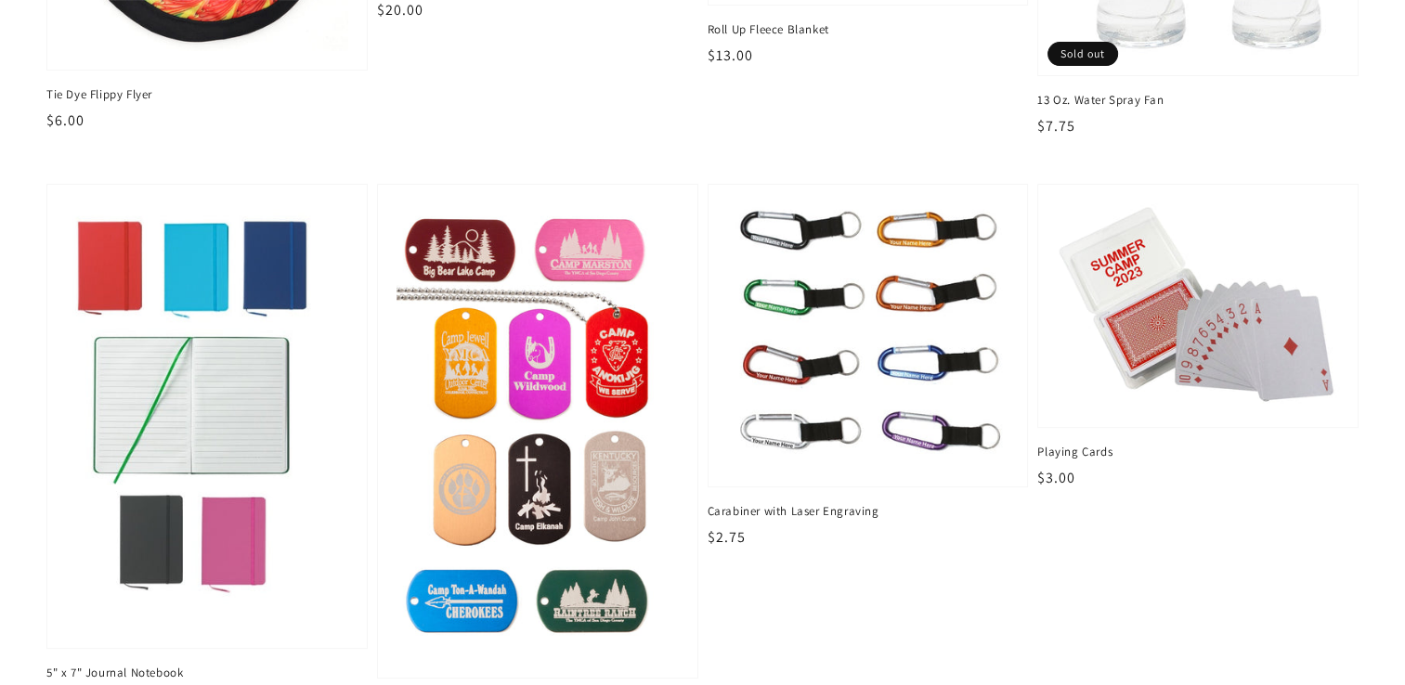
scroll to position [483, 0]
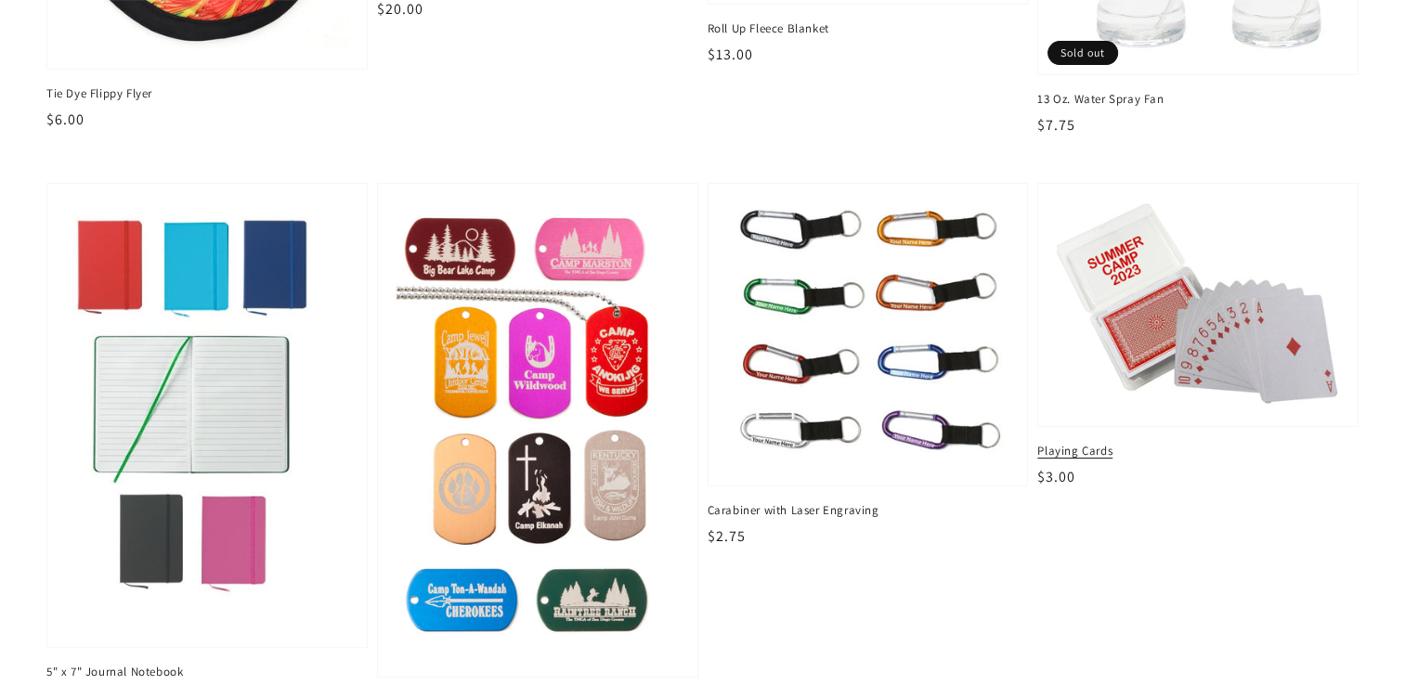
click at [1081, 443] on span "Playing Cards" at bounding box center [1197, 451] width 321 height 17
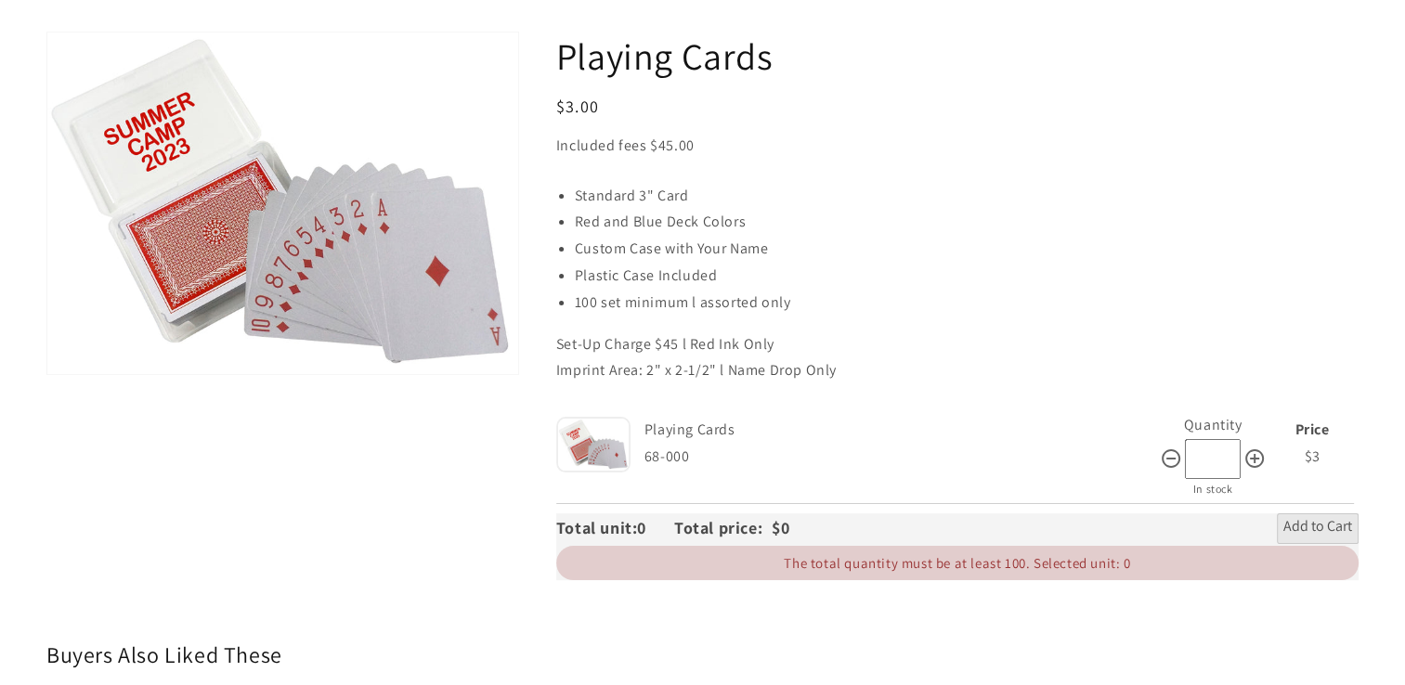
scroll to position [163, 0]
click at [1259, 459] on icon at bounding box center [1254, 458] width 19 height 19
type input "***"
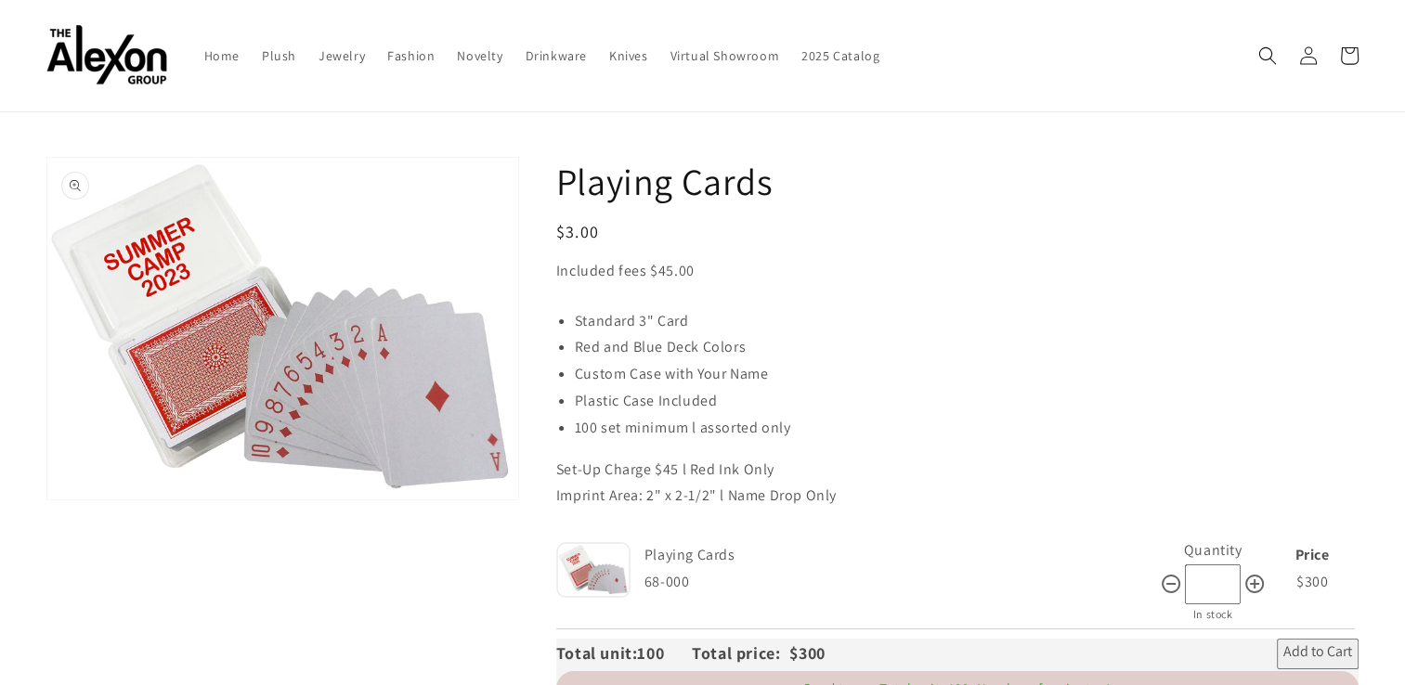
scroll to position [39, 0]
click at [839, 284] on div "Playing Cards Regular price $3.00 Regular price Sale price $3.00 Unit price / p…" at bounding box center [957, 429] width 802 height 549
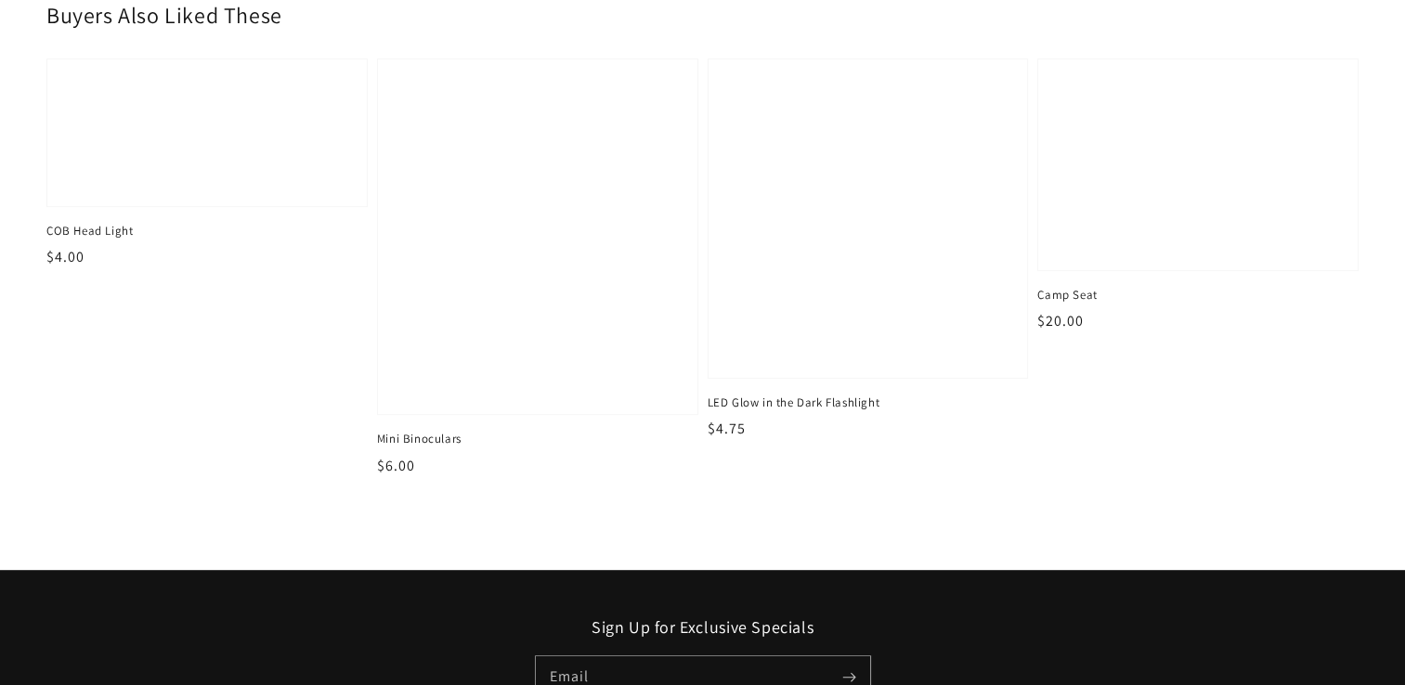
scroll to position [804, 0]
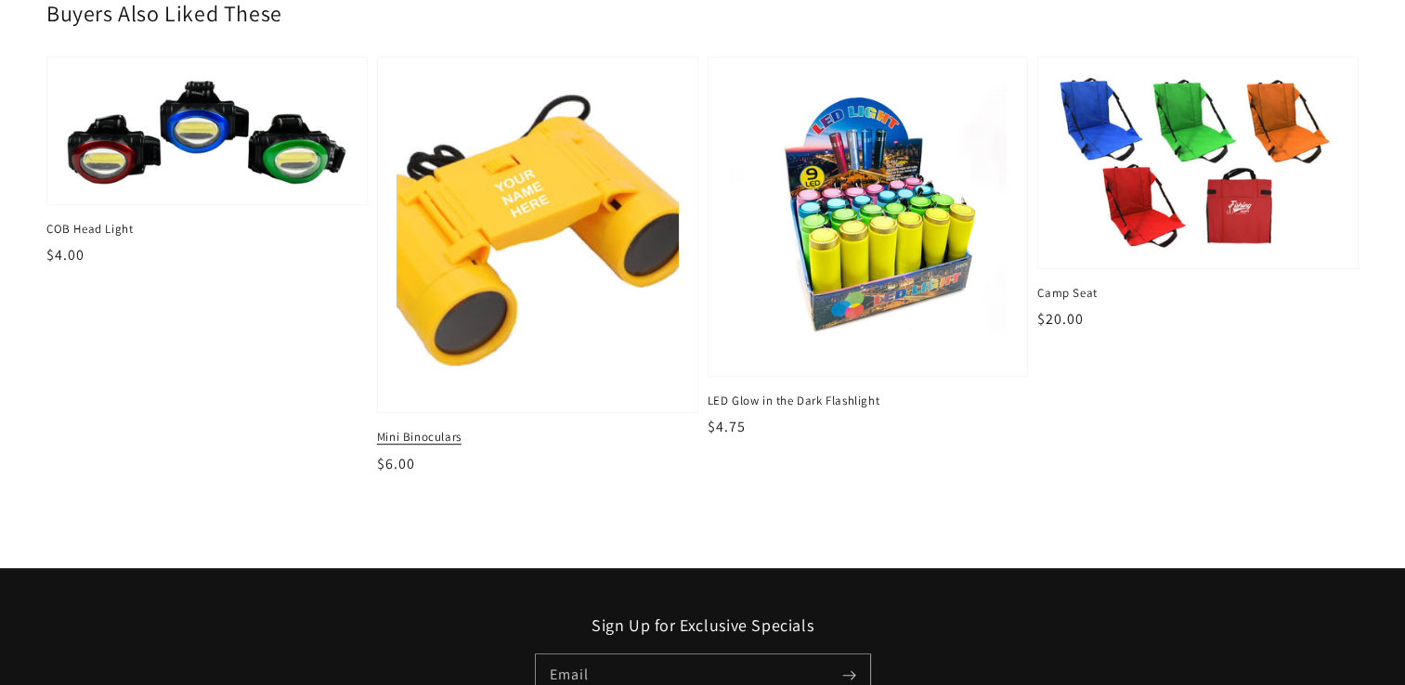
click at [546, 284] on img at bounding box center [537, 235] width 291 height 328
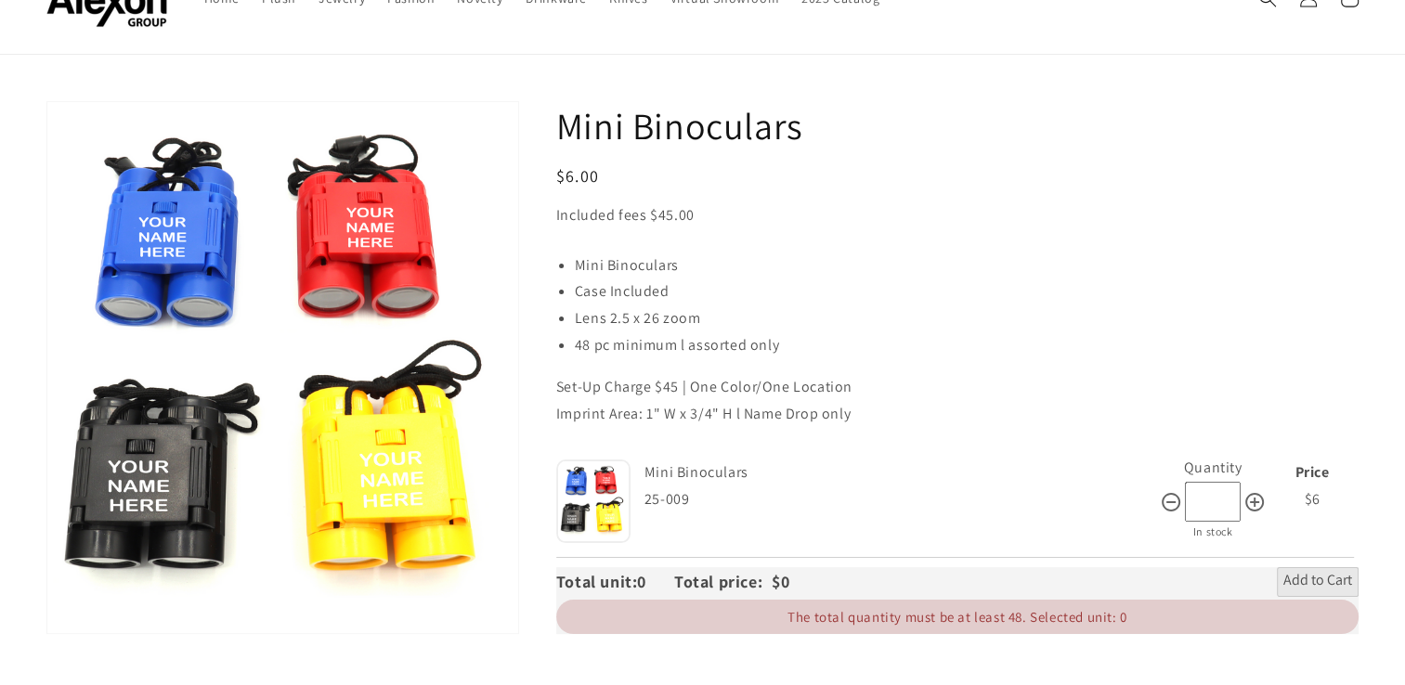
scroll to position [92, 0]
click at [1252, 492] on icon at bounding box center [1255, 503] width 22 height 22
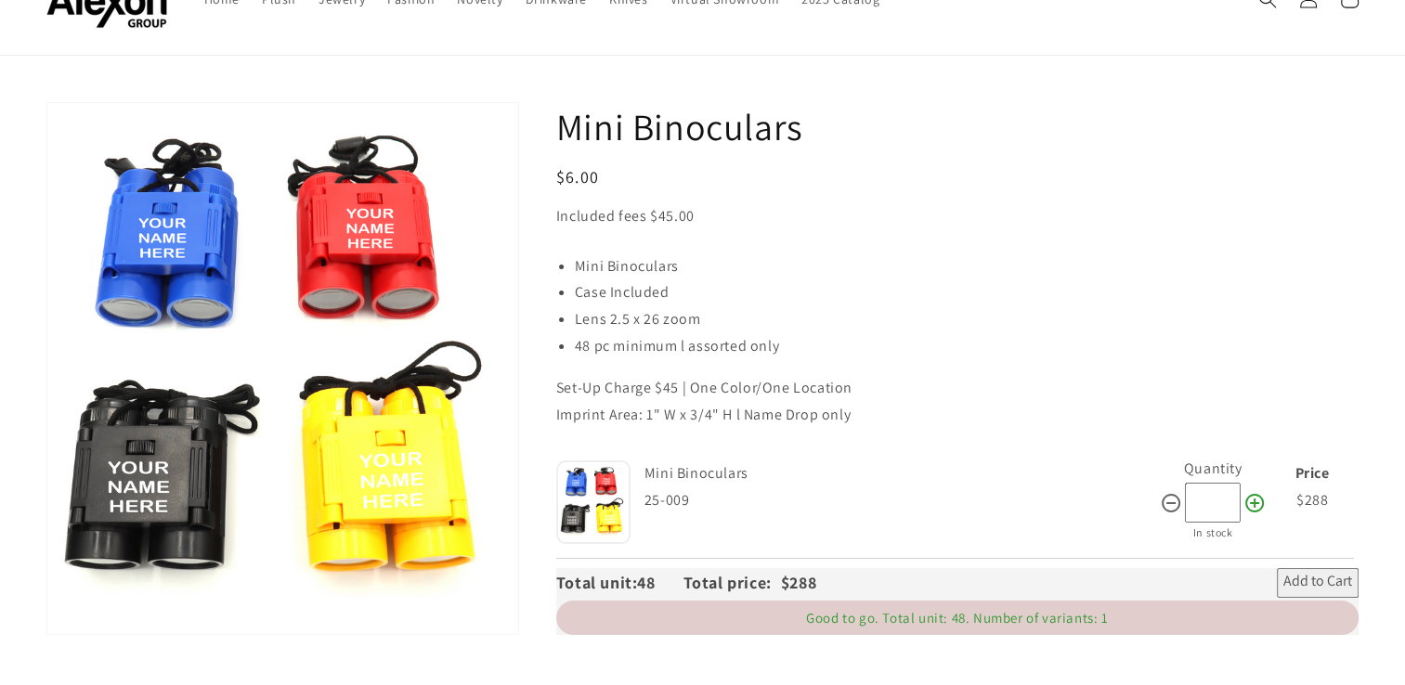
click at [1252, 492] on icon at bounding box center [1255, 503] width 22 height 22
type input "**"
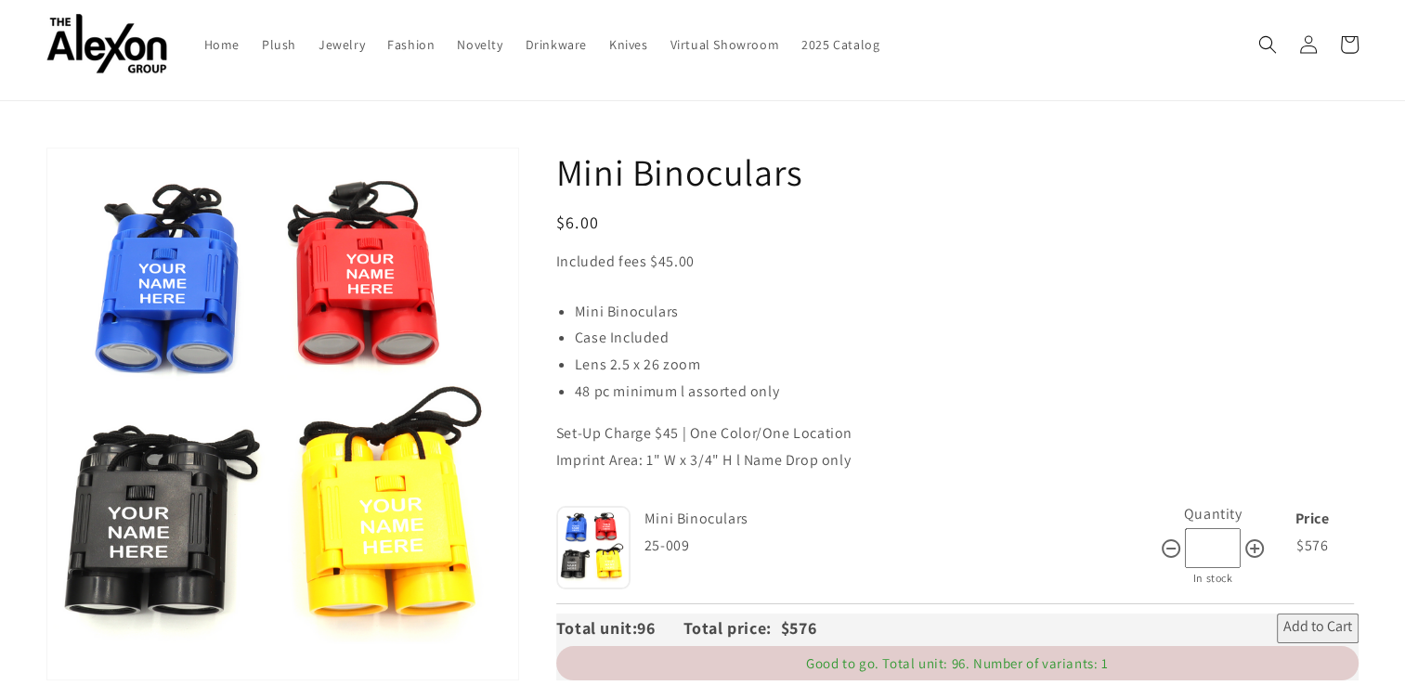
scroll to position [0, 0]
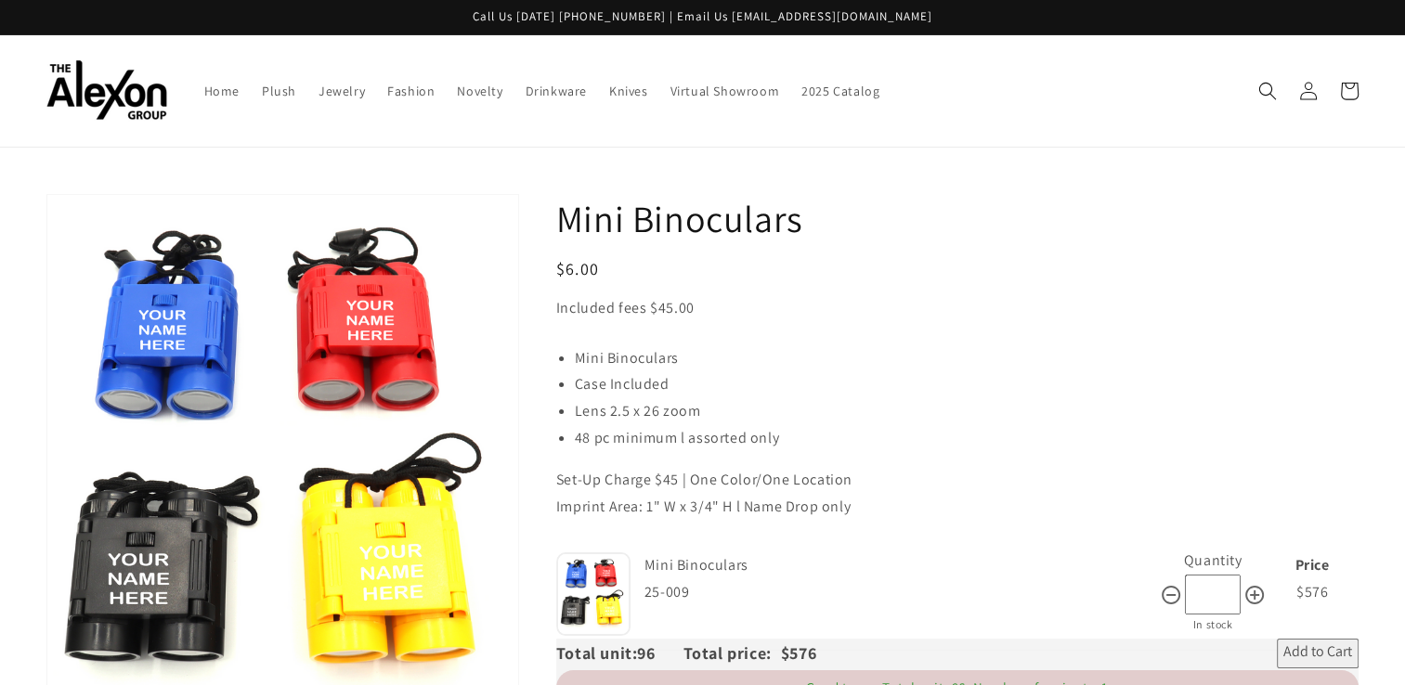
click at [1285, 222] on h1 "Mini Binoculars" at bounding box center [957, 218] width 802 height 48
click at [526, 83] on span "Drinkware" at bounding box center [556, 91] width 61 height 17
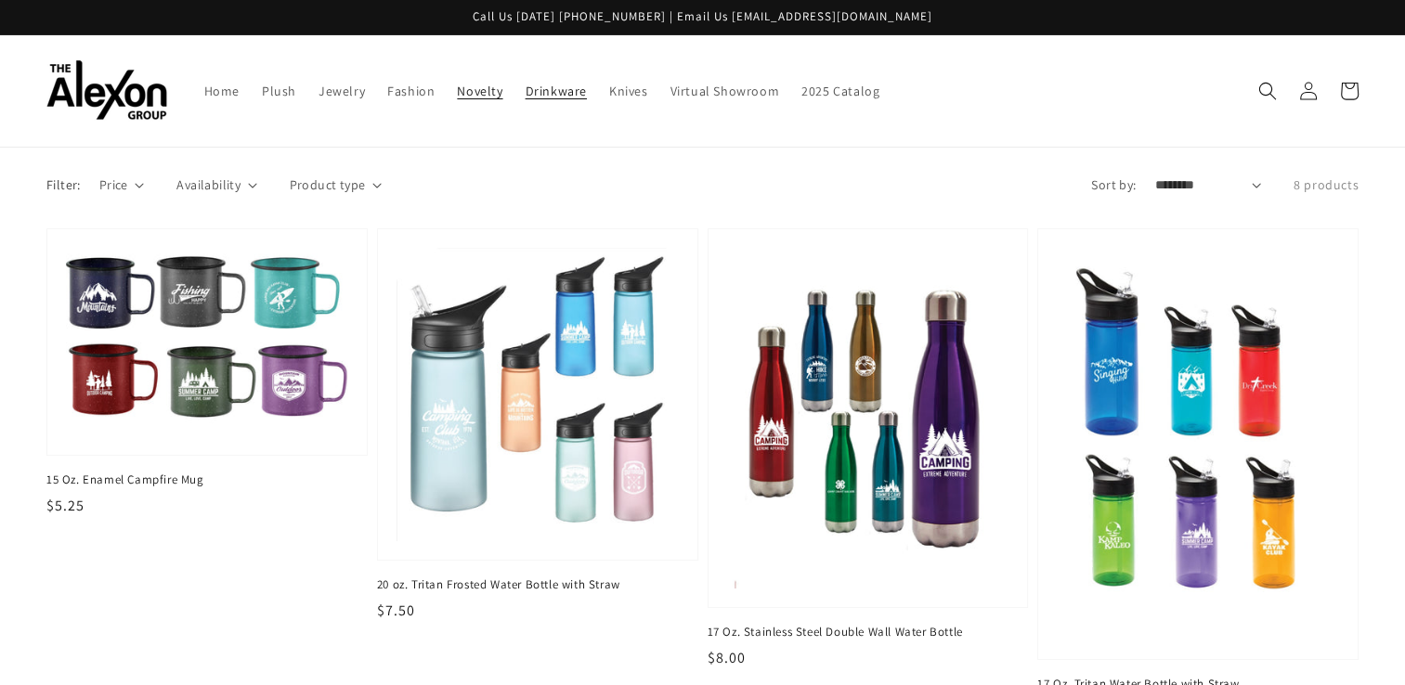
click at [457, 83] on span "Novelty" at bounding box center [480, 91] width 46 height 17
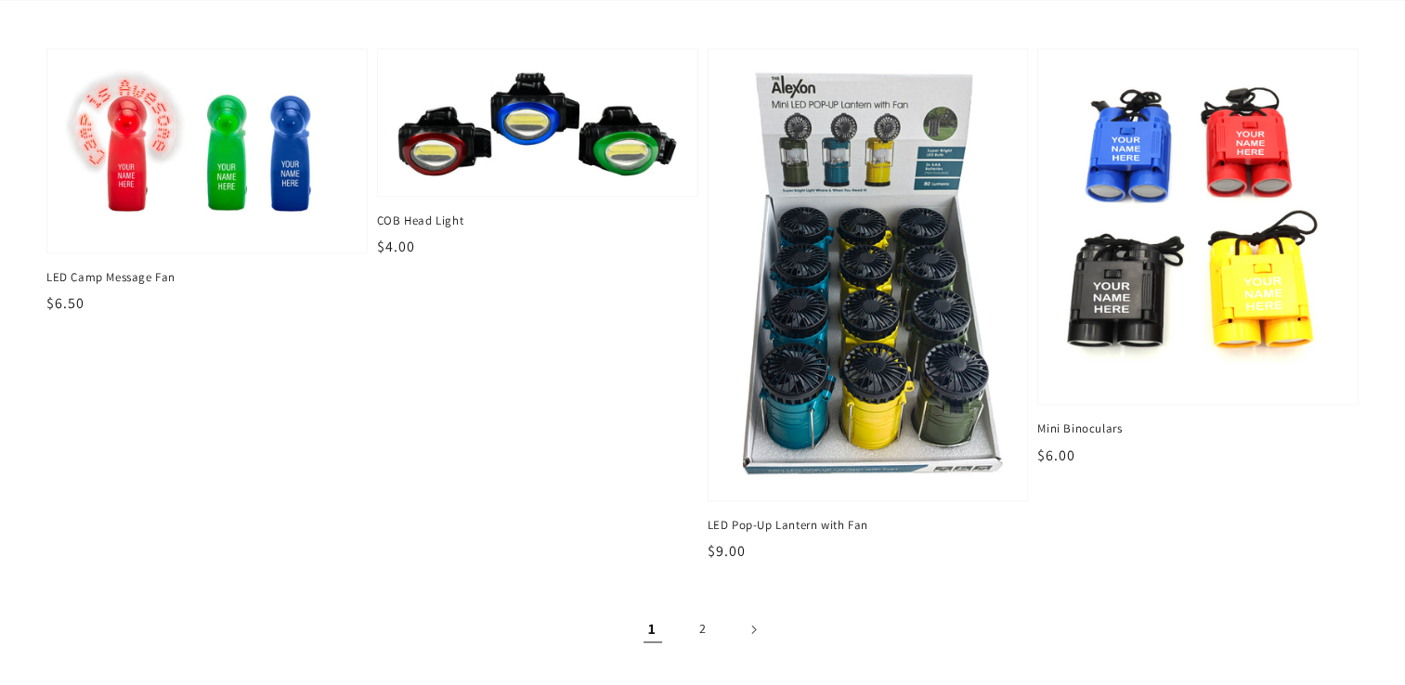
scroll to position [2532, 0]
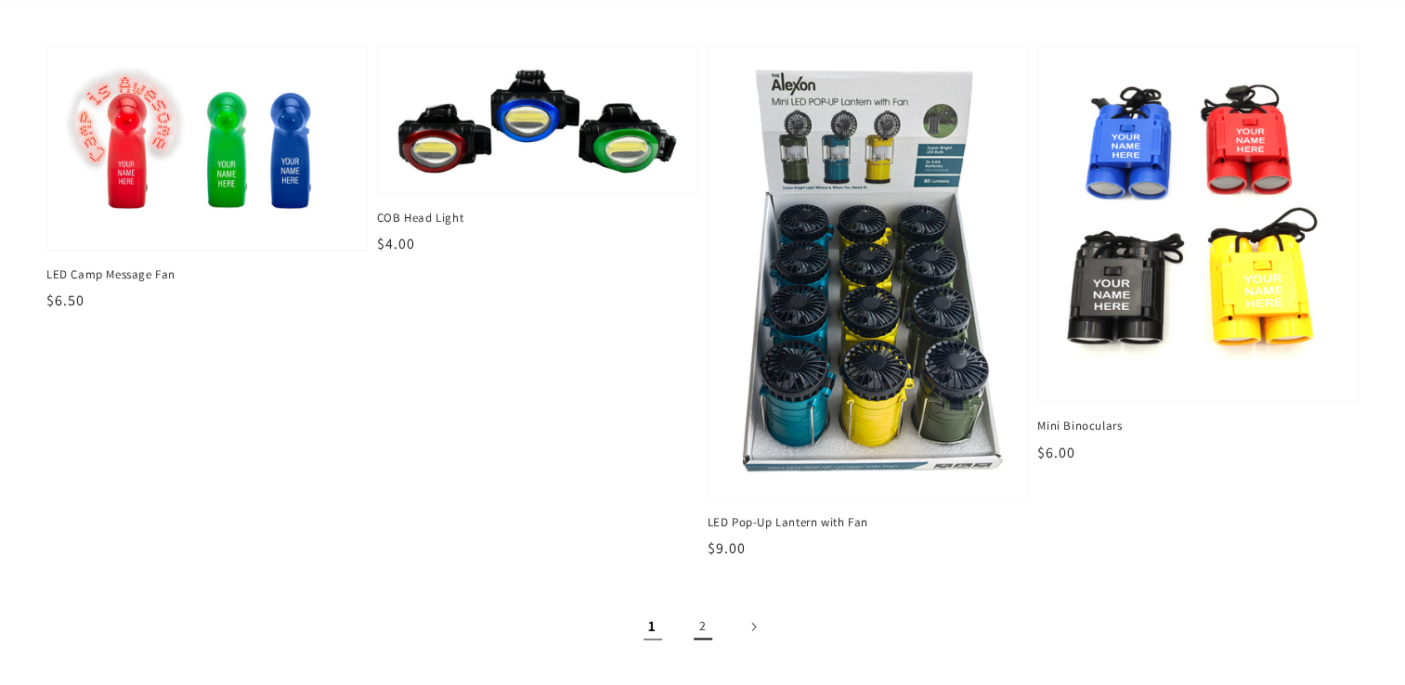
click at [702, 606] on link "2" at bounding box center [703, 626] width 41 height 41
